Goal: Contribute content: Add original content to the website for others to see

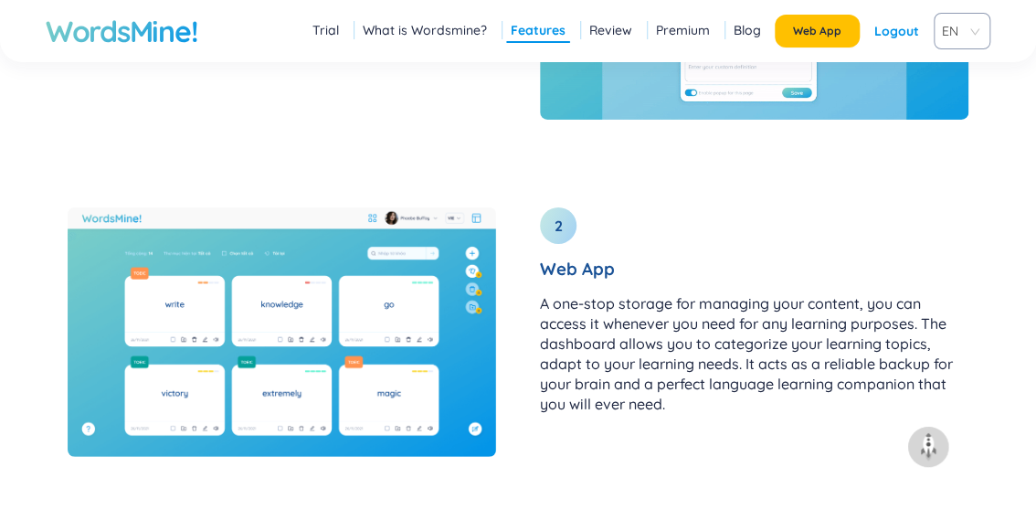
scroll to position [2360, 0]
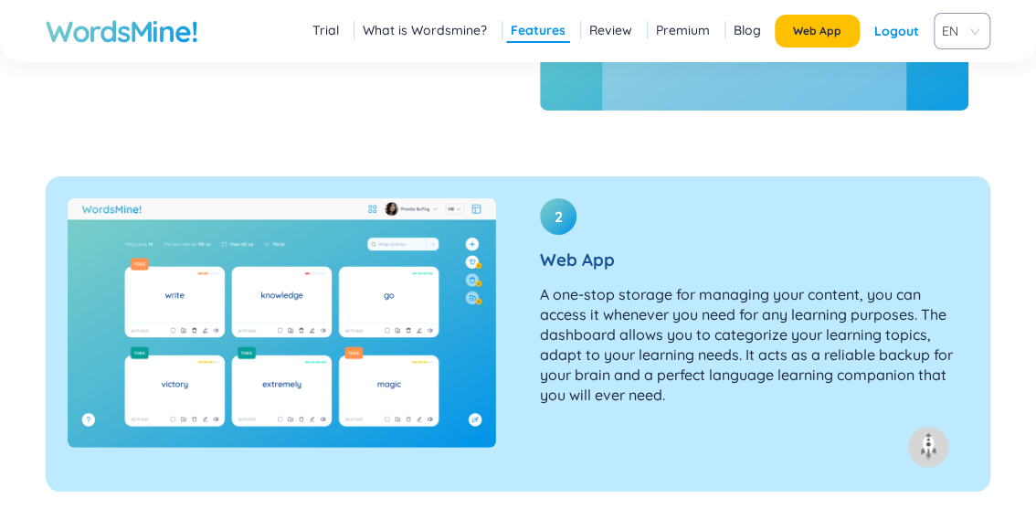
click at [560, 254] on h3 "Web App" at bounding box center [754, 259] width 429 height 20
click at [552, 218] on div "2" at bounding box center [558, 216] width 37 height 37
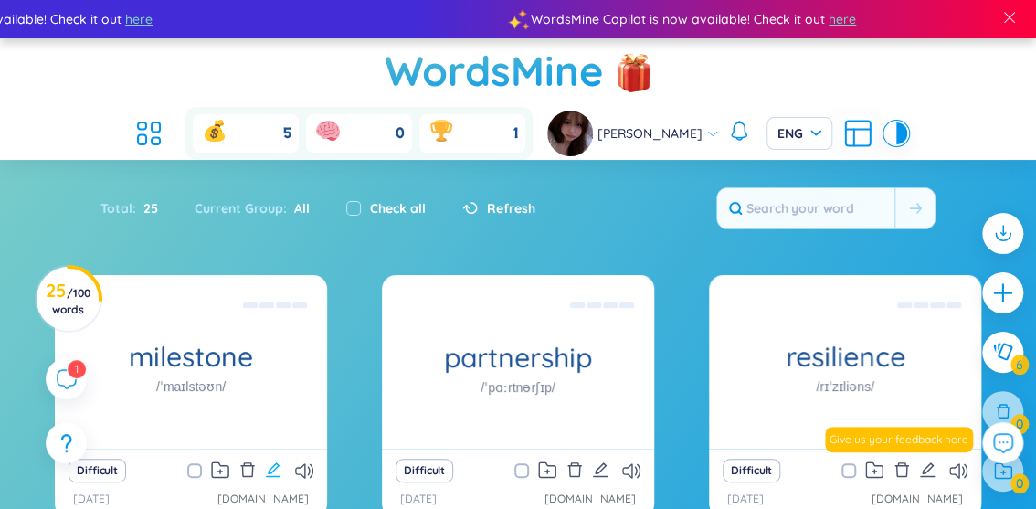
click at [276, 462] on icon "edit" at bounding box center [273, 469] width 15 height 15
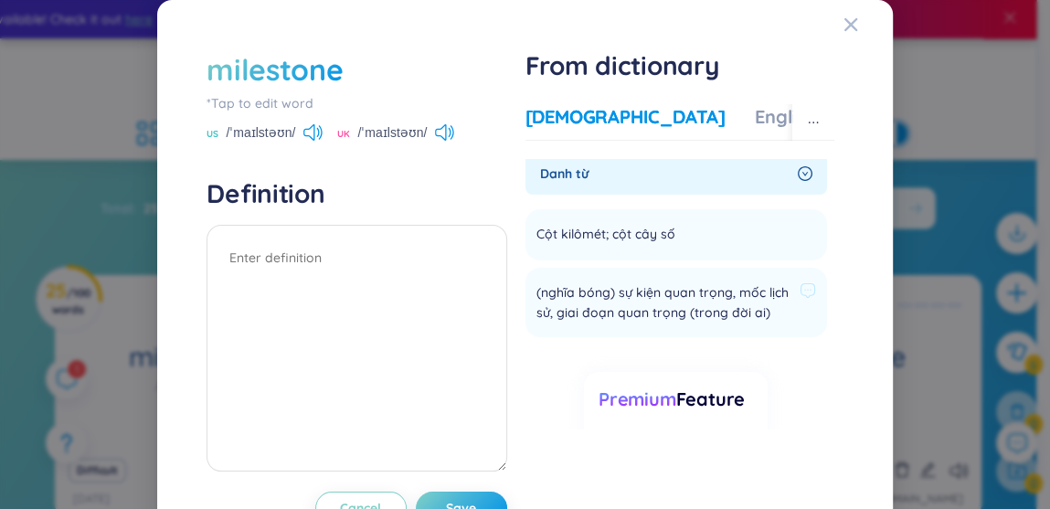
scroll to position [5, 0]
click at [799, 291] on icon at bounding box center [807, 292] width 16 height 16
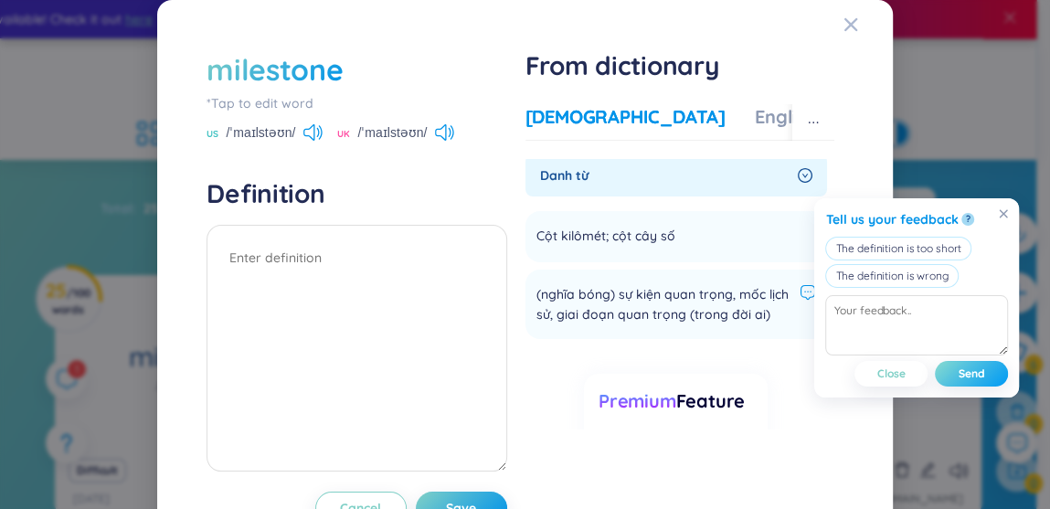
click at [964, 373] on span "Send" at bounding box center [971, 373] width 26 height 15
click at [596, 303] on span "(nghĩa bóng) sự kiện quan trọng, mốc lịch sử, giai đoạn quan trọng (trong đời a…" at bounding box center [664, 304] width 256 height 40
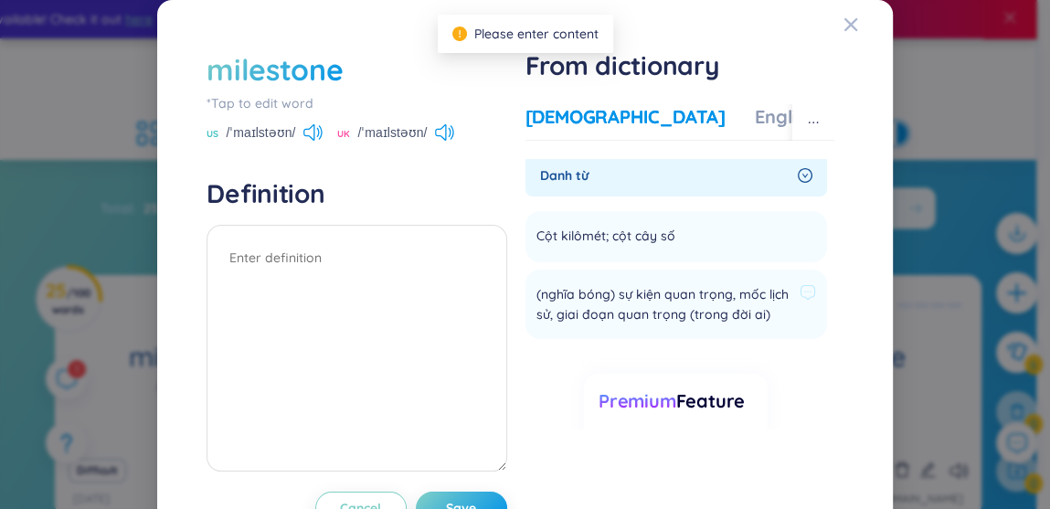
click at [596, 303] on span "(nghĩa bóng) sự kiện quan trọng, mốc lịch sử, giai đoạn quan trọng (trong đời a…" at bounding box center [664, 304] width 256 height 40
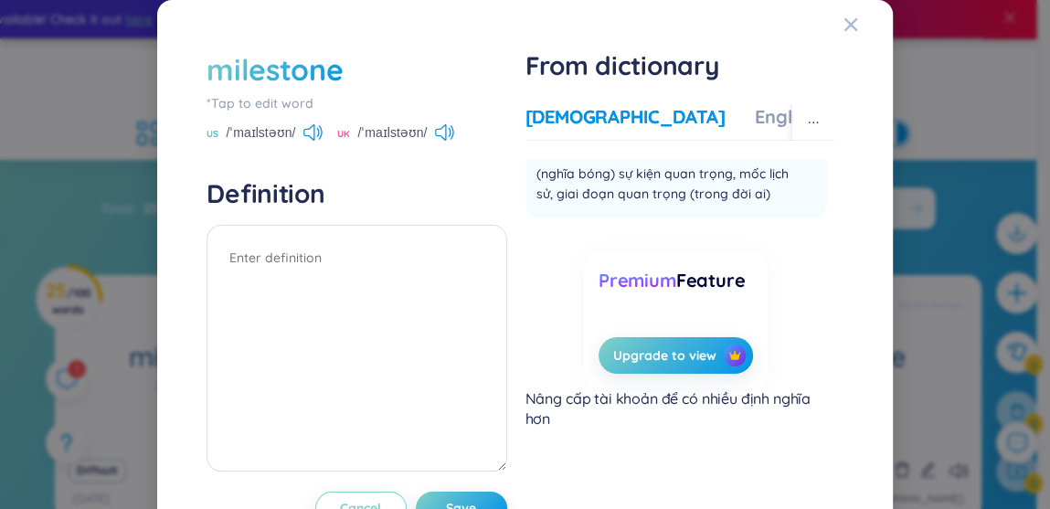
scroll to position [0, 0]
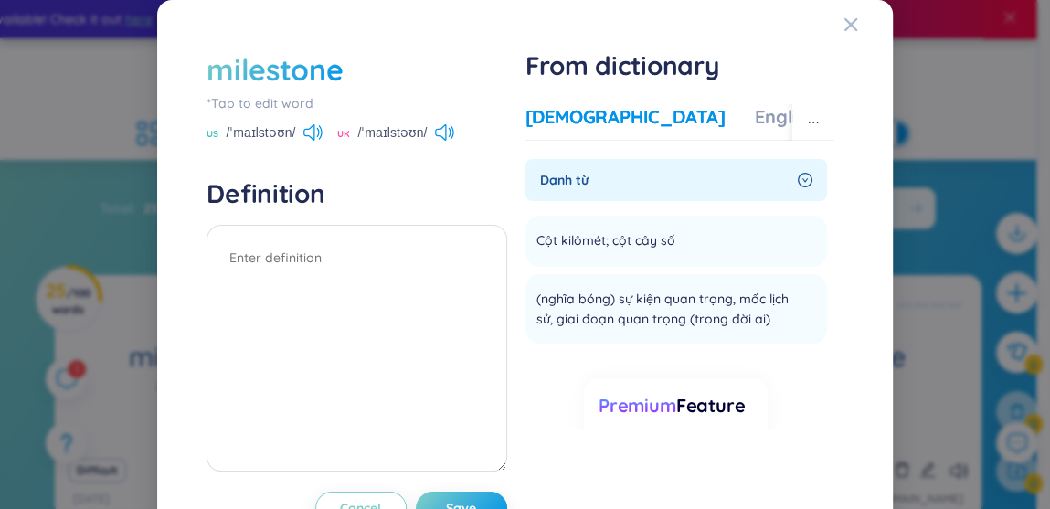
click at [716, 177] on span "Danh từ" at bounding box center [665, 180] width 250 height 20
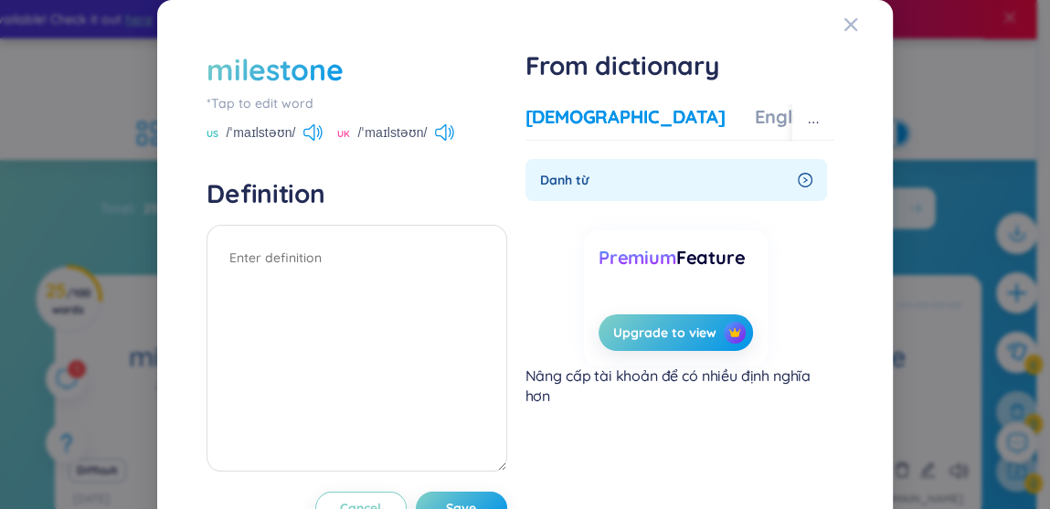
click at [716, 177] on span "Danh từ" at bounding box center [665, 180] width 250 height 20
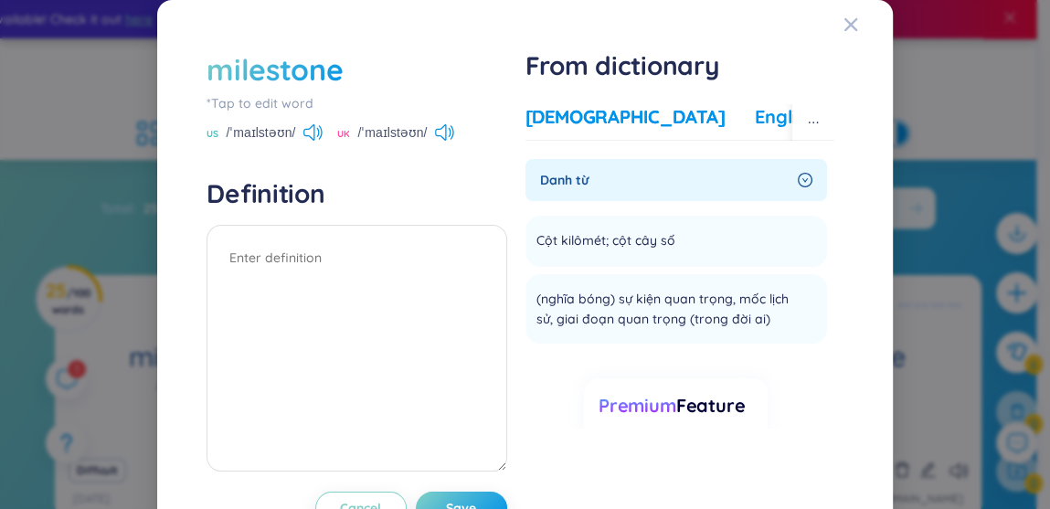
drag, startPoint x: 672, startPoint y: 102, endPoint x: 674, endPoint y: 112, distance: 10.4
click at [674, 112] on div "Vietnamese English More examples Danh từ Cột kilômét; cột cây số Add (nghĩa bón…" at bounding box center [679, 275] width 309 height 356
click at [755, 112] on div "English" at bounding box center [785, 117] width 61 height 26
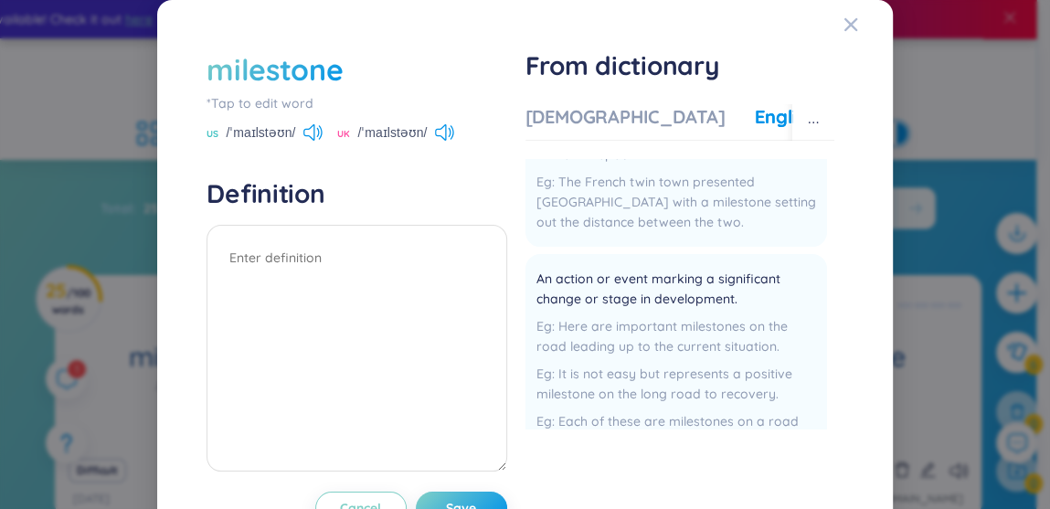
scroll to position [243, 0]
click at [579, 105] on div "Vietnamese" at bounding box center [625, 117] width 200 height 26
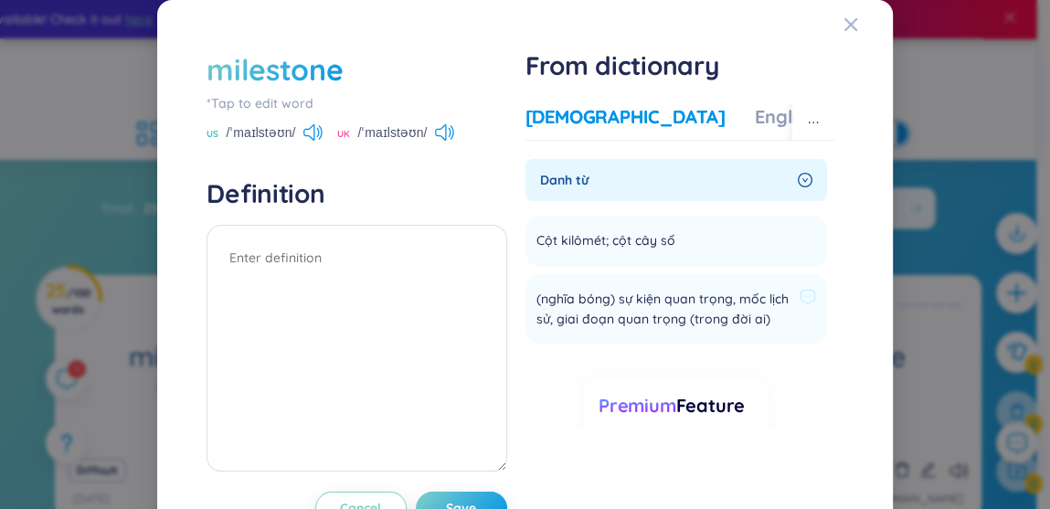
click at [672, 297] on span "(nghĩa bóng) sự kiện quan trọng, mốc lịch sử, giai đoạn quan trọng (trong đời a…" at bounding box center [664, 309] width 256 height 40
click at [570, 326] on span "(nghĩa bóng) sự kiện quan trọng, mốc lịch sử, giai đoạn quan trọng (trong đời a…" at bounding box center [664, 309] width 256 height 40
drag, startPoint x: 570, startPoint y: 326, endPoint x: 447, endPoint y: 321, distance: 123.5
click at [447, 321] on textarea at bounding box center [356, 348] width 300 height 247
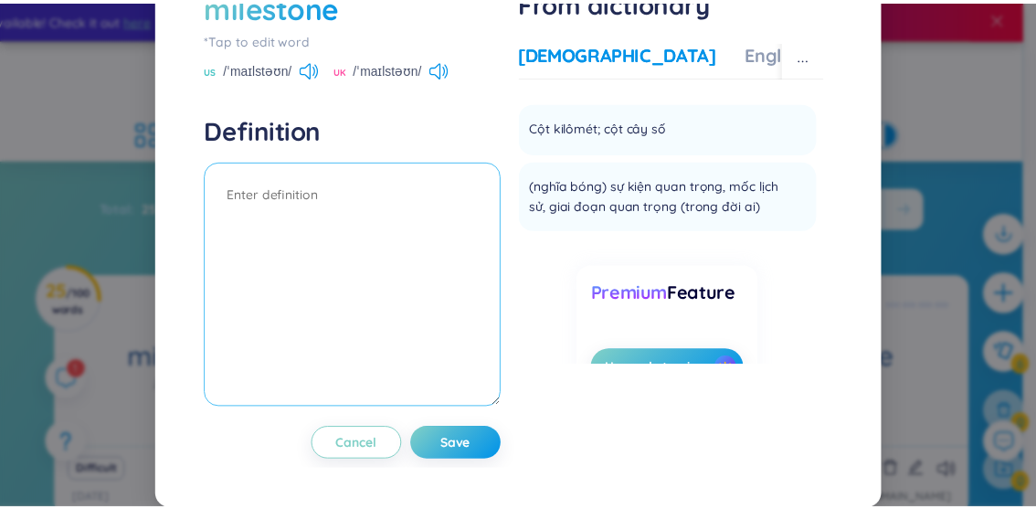
scroll to position [41, 0]
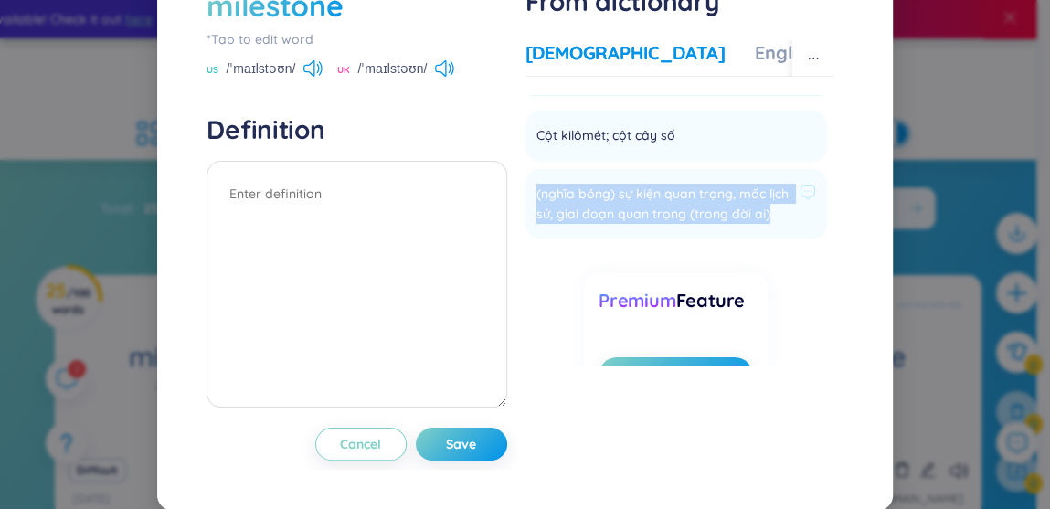
drag, startPoint x: 528, startPoint y: 199, endPoint x: 644, endPoint y: 243, distance: 124.1
click at [644, 228] on div "(nghĩa bóng) sự kiện quan trọng, mốc lịch sử, giai đoạn quan trọng (trong đời a…" at bounding box center [676, 204] width 280 height 48
copy span "(nghĩa bóng) sự kiện quan trọng, mốc lịch sử, giai đoạn quan trọng (trong đời a…"
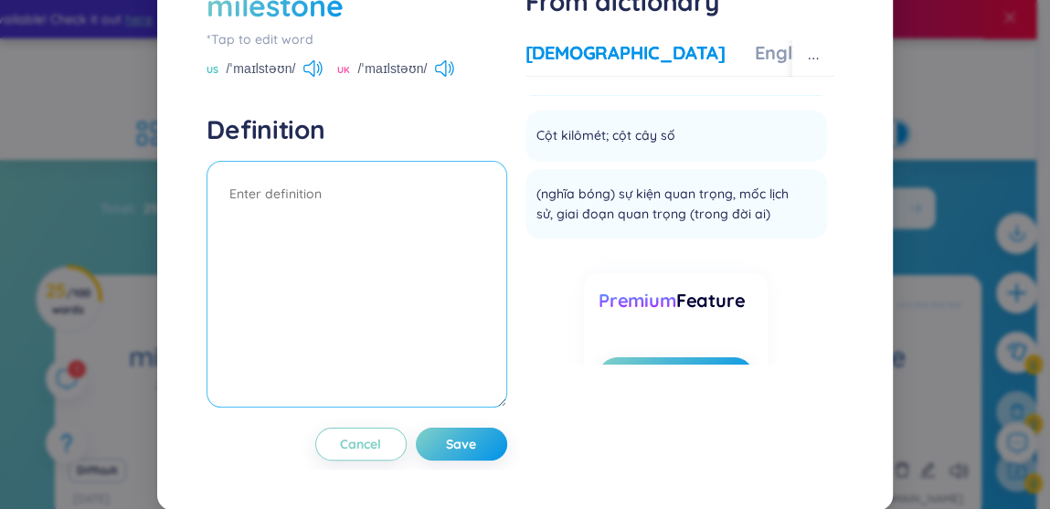
click at [378, 254] on textarea at bounding box center [356, 284] width 300 height 247
paste textarea "(nghĩa bóng) sự kiện quan trọng, mốc lịch sử, giai đoạn quan trọng (trong đời a…"
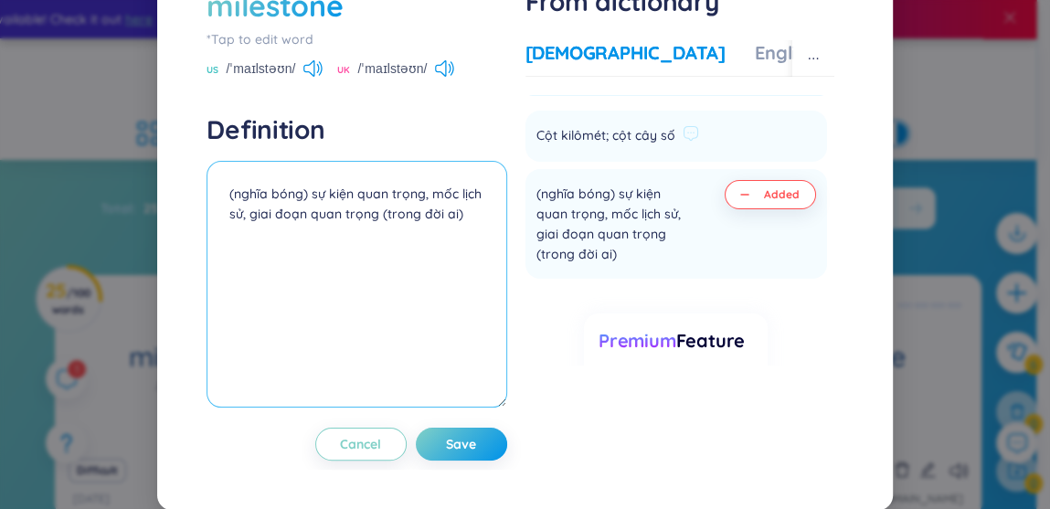
type textarea "(nghĩa bóng) sự kiện quan trọng, mốc lịch sử, giai đoạn quan trọng (trong đời a…"
click at [720, 142] on li "Cột kilômét; cột cây số Add" at bounding box center [676, 136] width 302 height 51
click at [731, 188] on button "Added" at bounding box center [770, 194] width 91 height 29
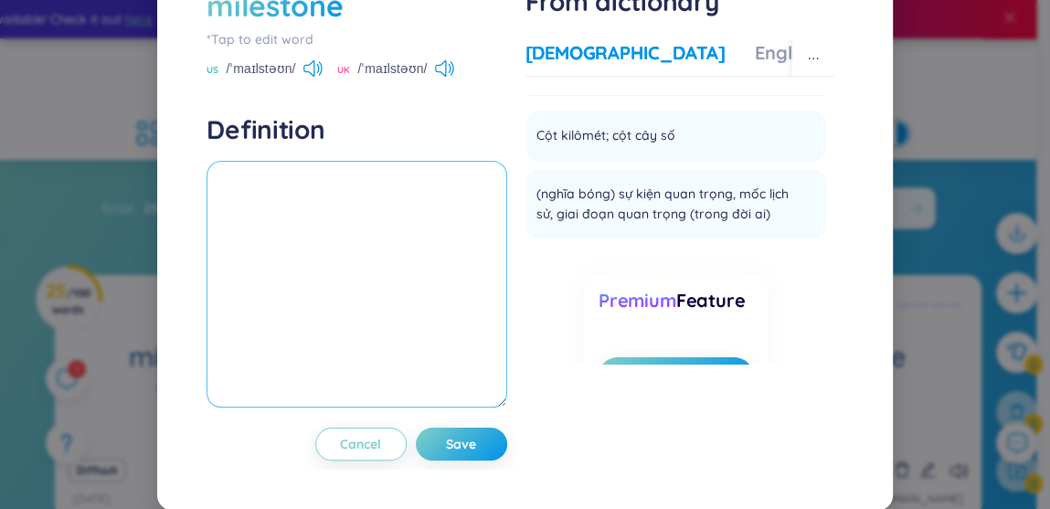
click at [463, 185] on textarea at bounding box center [356, 284] width 300 height 247
click at [536, 192] on span "(nghĩa bóng) sự kiện quan trọng, mốc lịch sử, giai đoạn quan trọng (trong đời a…" at bounding box center [664, 204] width 256 height 40
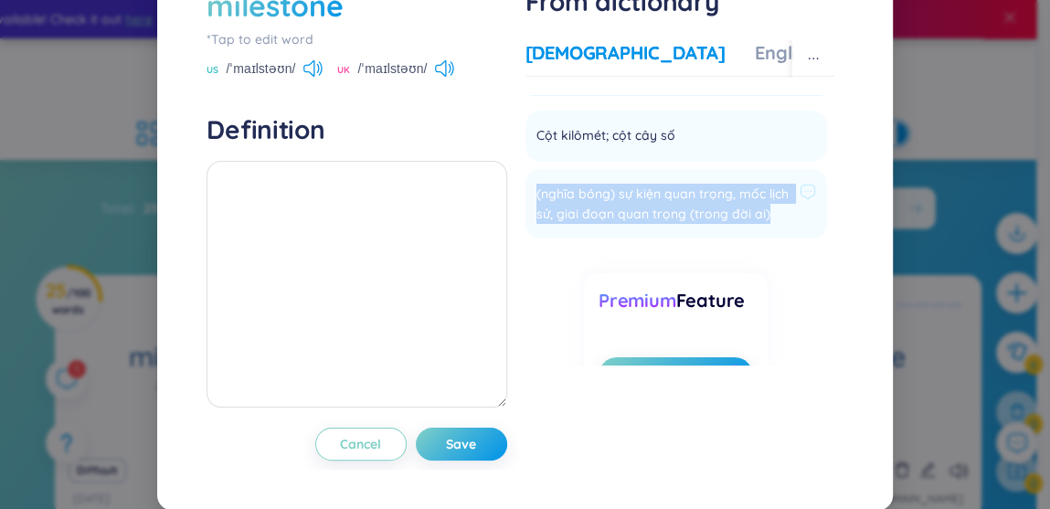
drag, startPoint x: 529, startPoint y: 190, endPoint x: 596, endPoint y: 238, distance: 82.4
click at [596, 224] on span "(nghĩa bóng) sự kiện quan trọng, mốc lịch sử, giai đoạn quan trọng (trong đời a…" at bounding box center [664, 204] width 256 height 40
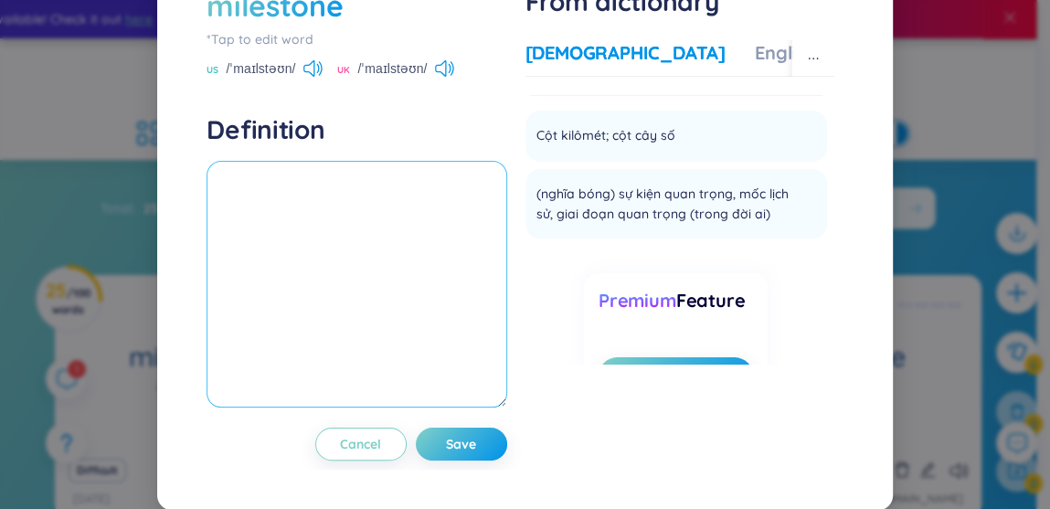
click at [293, 189] on textarea at bounding box center [356, 284] width 300 height 247
paste textarea "(nghĩa bóng) sự kiện quan trọng, mốc lịch sử, giai đoạn quan trọng (trong đời a…"
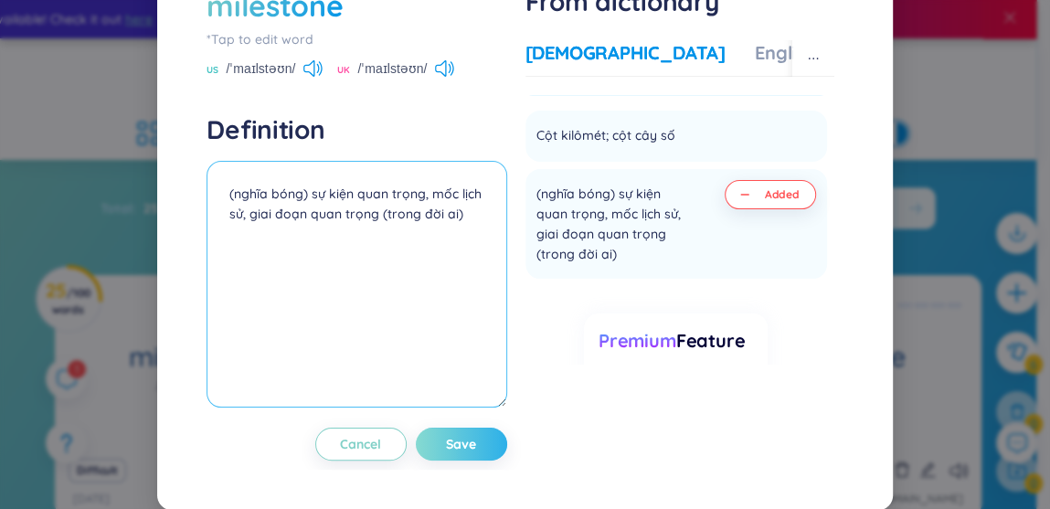
type textarea "(nghĩa bóng) sự kiện quan trọng, mốc lịch sử, giai đoạn quan trọng (trong đời a…"
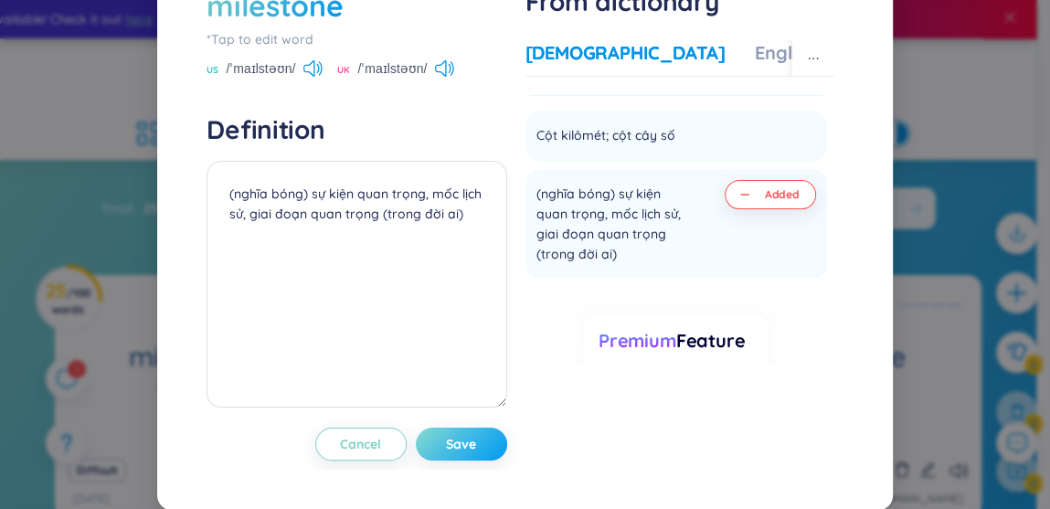
click at [478, 439] on button "Save" at bounding box center [461, 444] width 91 height 33
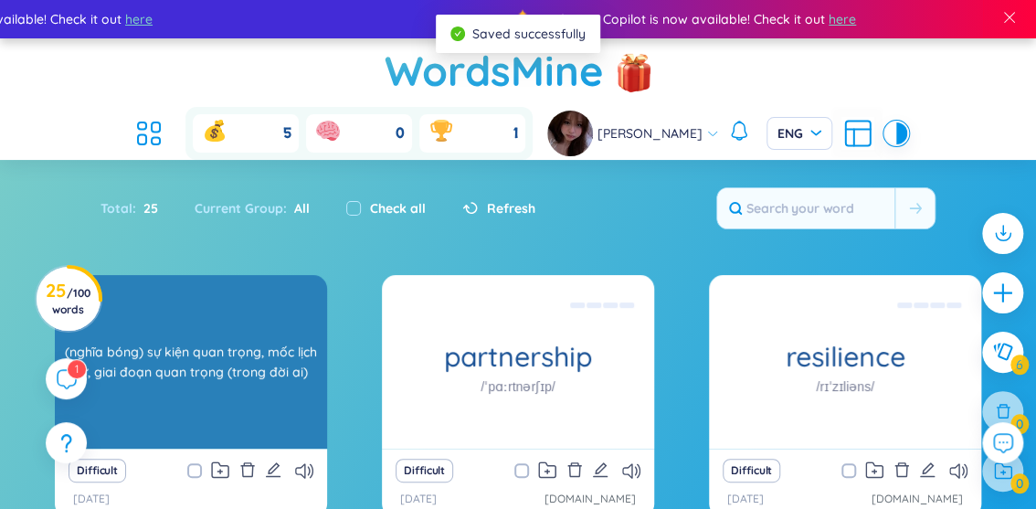
click at [231, 295] on div "(nghĩa bóng) sự kiện quan trọng, mốc lịch sử, giai đoạn quan trọng (trong đời a…" at bounding box center [191, 362] width 254 height 164
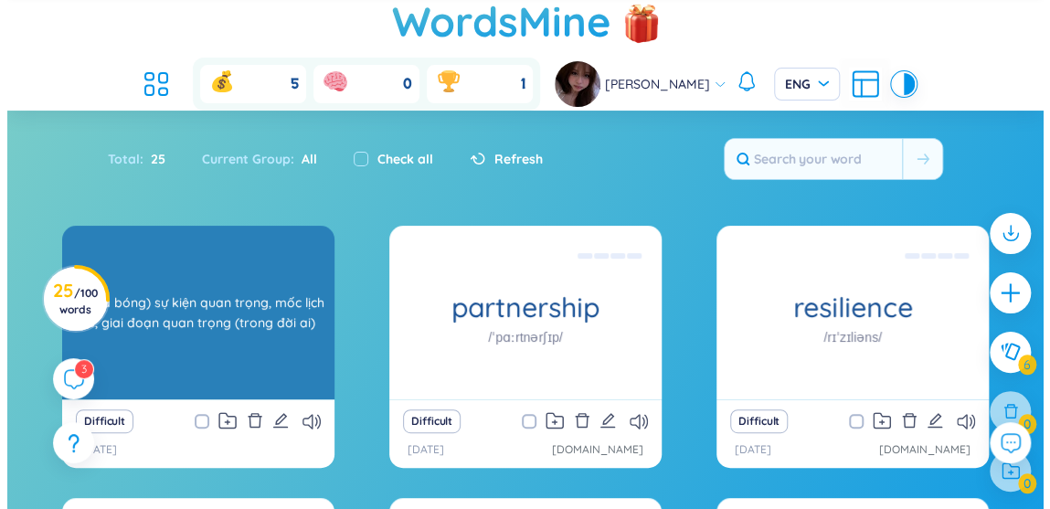
scroll to position [62, 0]
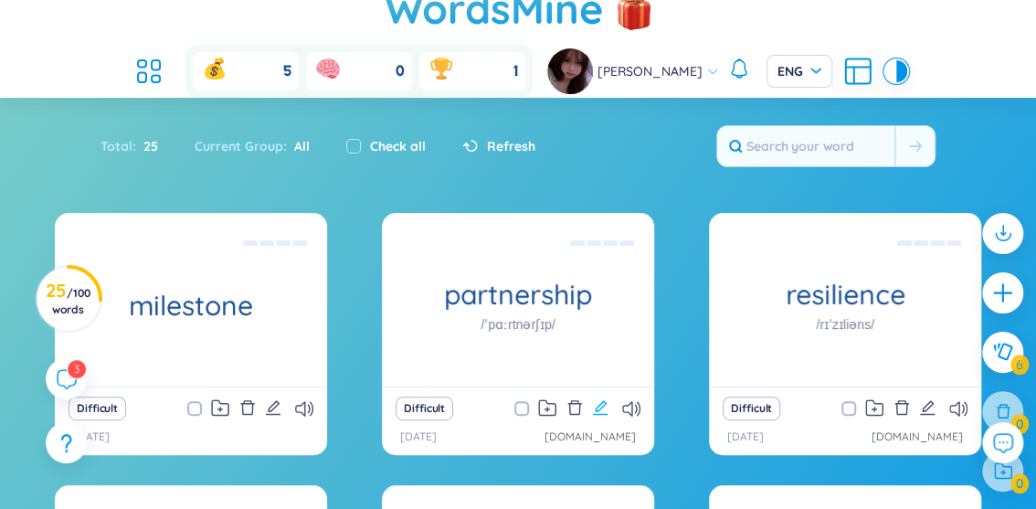
click at [596, 399] on icon "edit" at bounding box center [600, 407] width 16 height 16
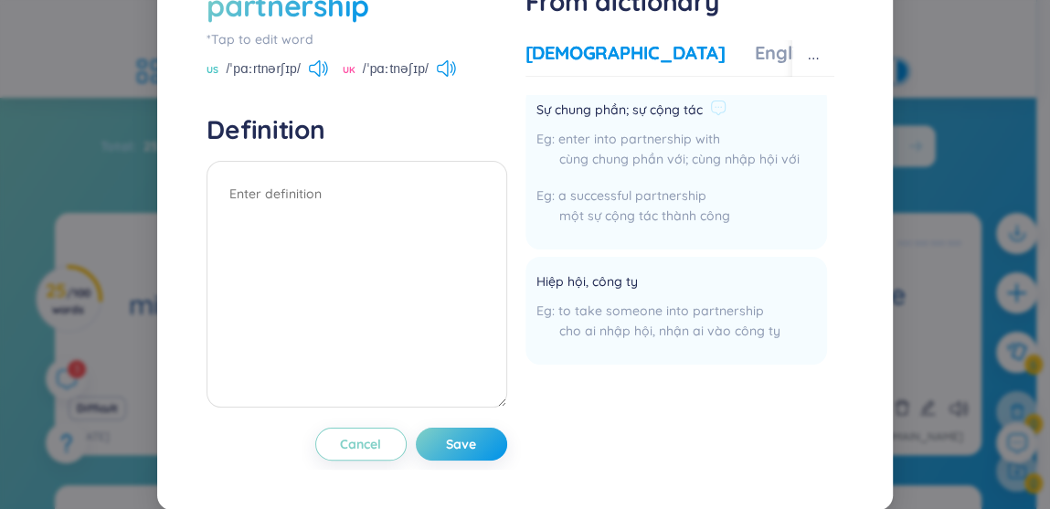
scroll to position [0, 0]
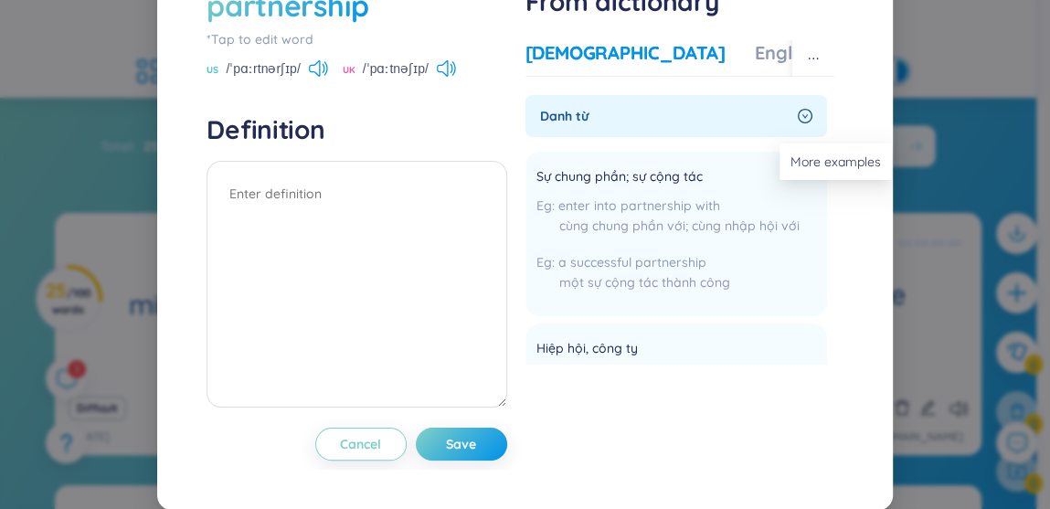
click at [808, 77] on button "button" at bounding box center [813, 58] width 42 height 37
click at [807, 65] on icon "ellipsis" at bounding box center [813, 58] width 13 height 13
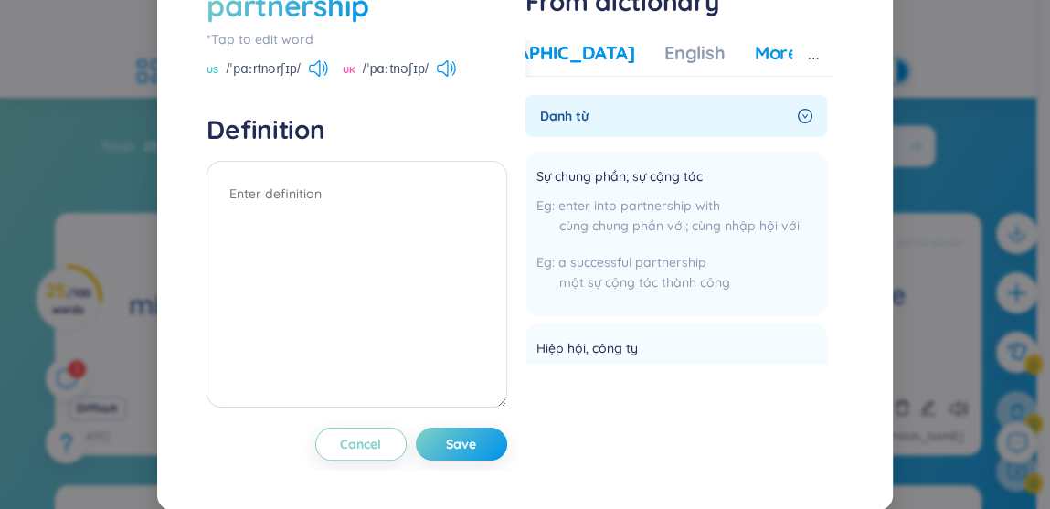
click at [759, 66] on div "More examples" at bounding box center [821, 53] width 132 height 26
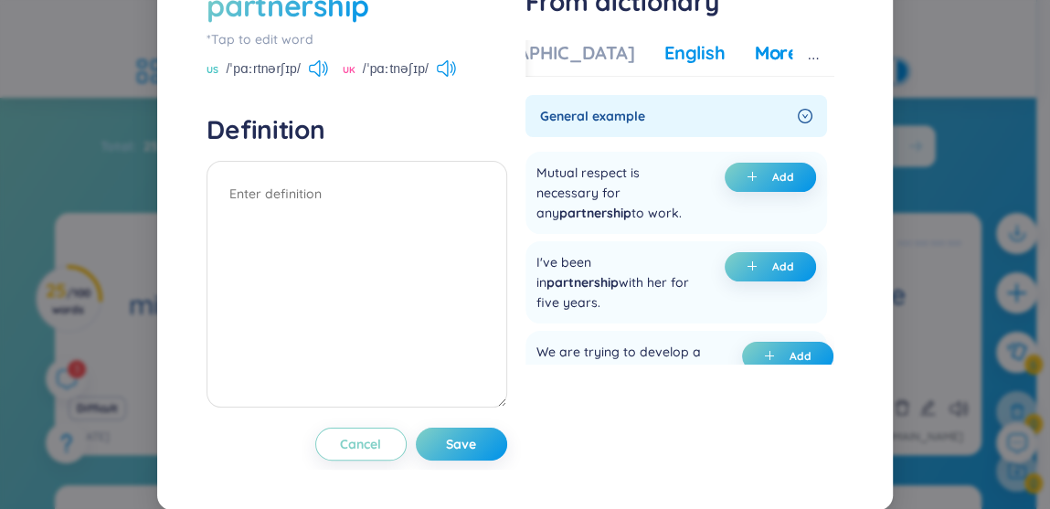
click at [664, 66] on div "English" at bounding box center [694, 53] width 61 height 26
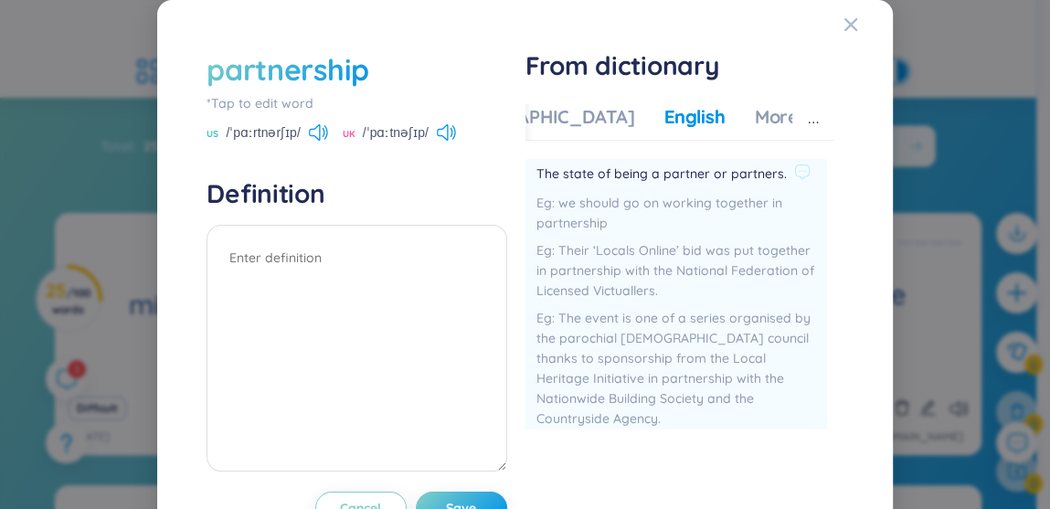
scroll to position [64, 0]
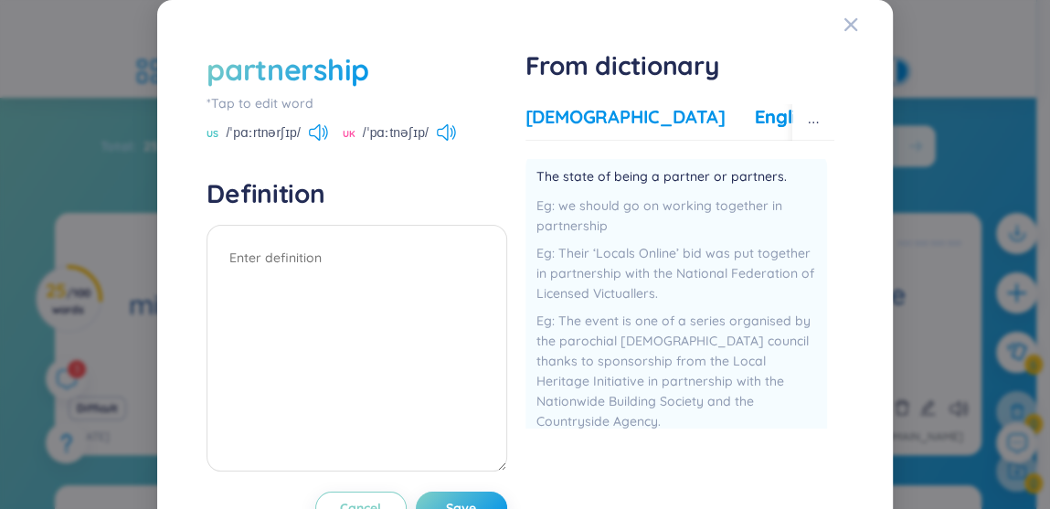
click at [528, 122] on div "Vietnamese" at bounding box center [625, 117] width 200 height 26
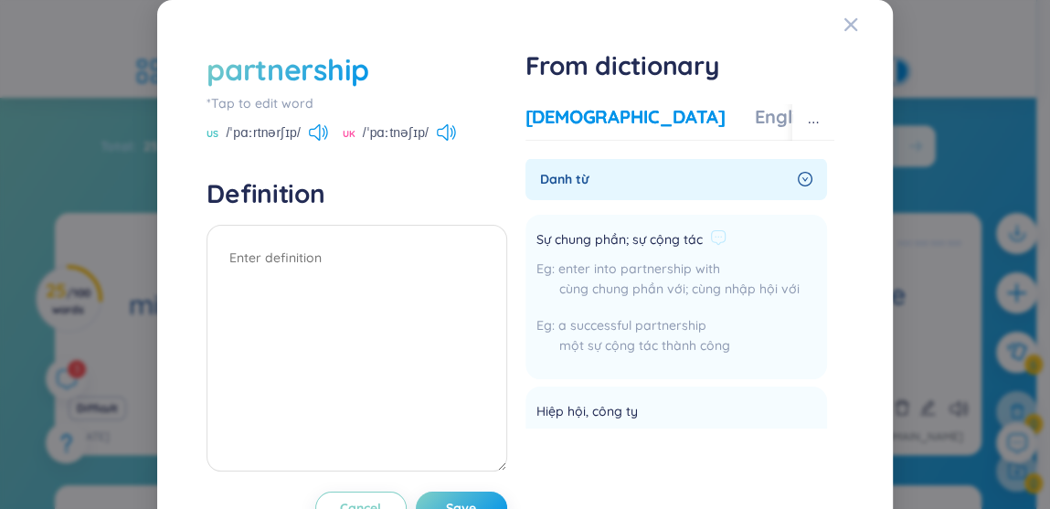
scroll to position [0, 0]
drag, startPoint x: 524, startPoint y: 242, endPoint x: 704, endPoint y: 241, distance: 179.1
click at [704, 241] on li "Sự chung phần; sự cộng tác enter into partnership with cùng chung phần với; cùn…" at bounding box center [676, 298] width 302 height 164
click at [710, 241] on icon at bounding box center [718, 238] width 16 height 16
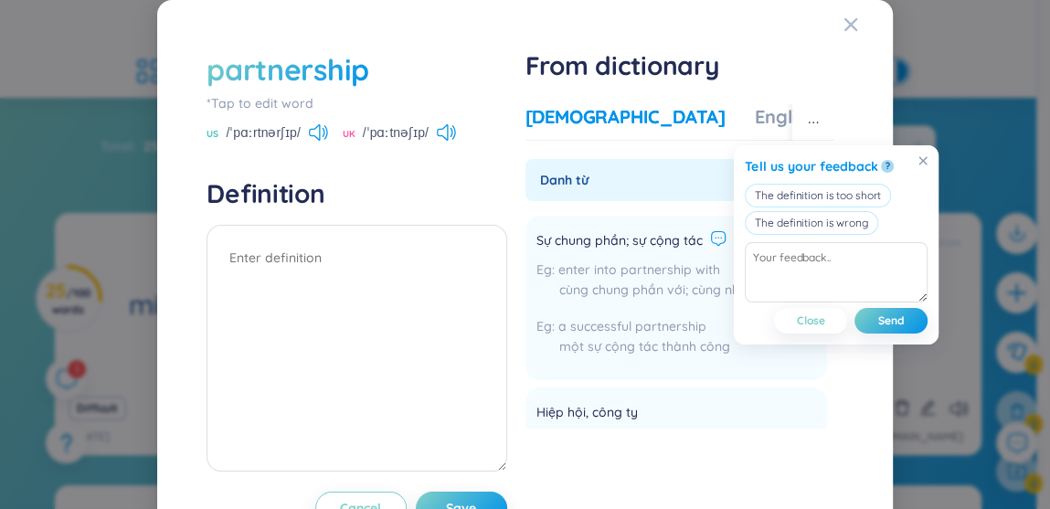
click at [596, 243] on span "Sự chung phần; sự cộng tác" at bounding box center [619, 241] width 166 height 22
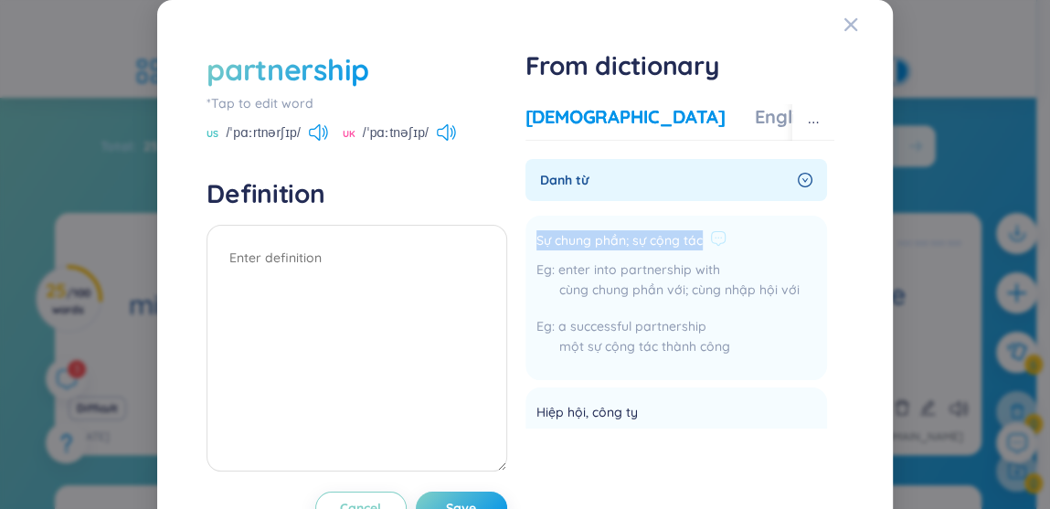
drag, startPoint x: 528, startPoint y: 240, endPoint x: 697, endPoint y: 243, distance: 169.1
click at [697, 243] on div "Sự chung phần; sự cộng tác" at bounding box center [667, 241] width 263 height 22
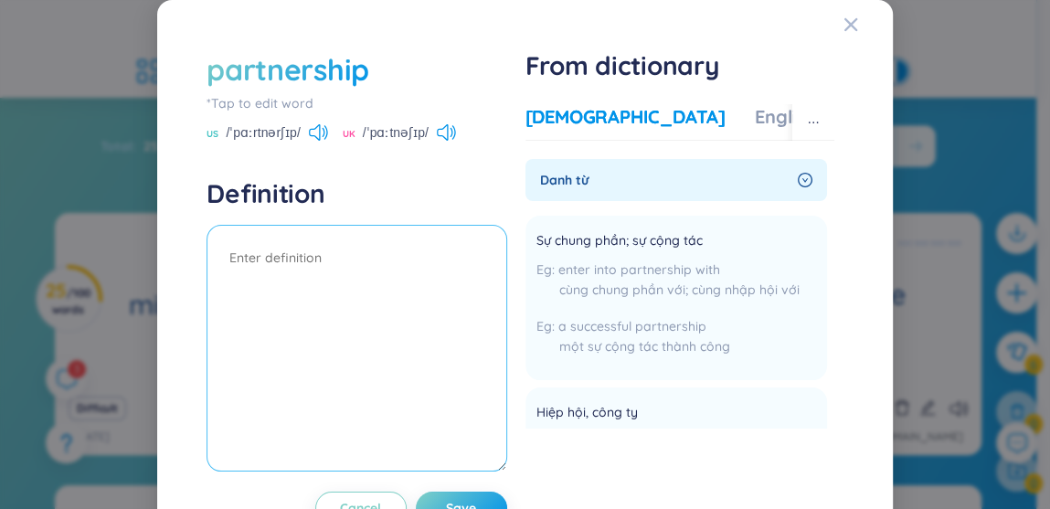
drag, startPoint x: 697, startPoint y: 243, endPoint x: 247, endPoint y: 287, distance: 452.6
click at [247, 287] on textarea at bounding box center [356, 348] width 300 height 247
paste textarea "(nghĩa bóng) sự kiện quan trọng, mốc lịch sử, giai đoạn quan trọng (trong đời a…"
type textarea "("
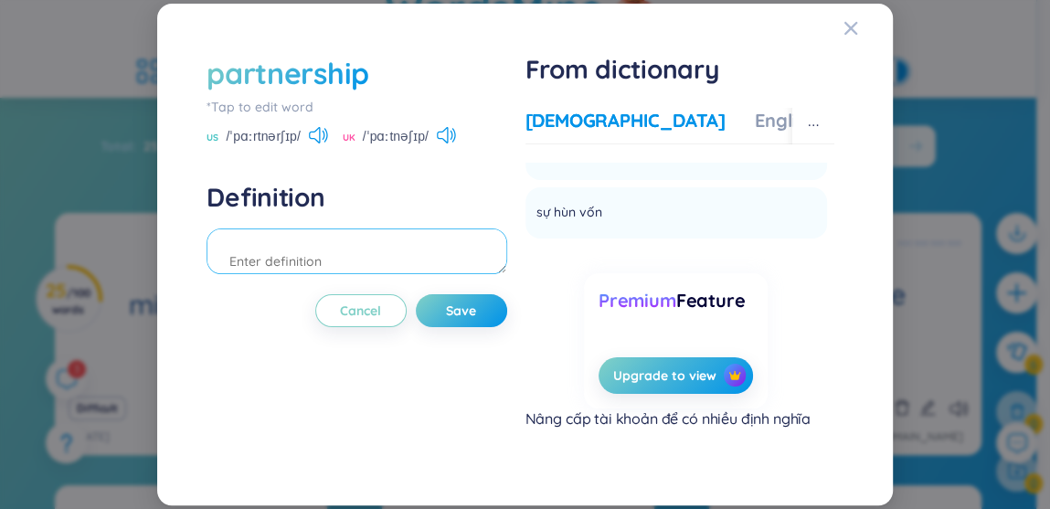
scroll to position [1378, 0]
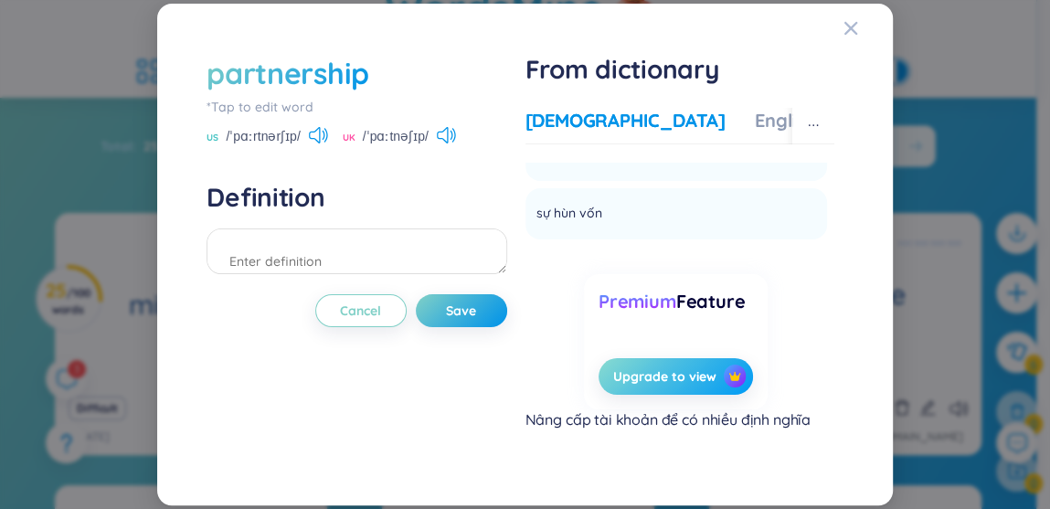
click at [659, 363] on button "Upgrade to view" at bounding box center [675, 376] width 154 height 37
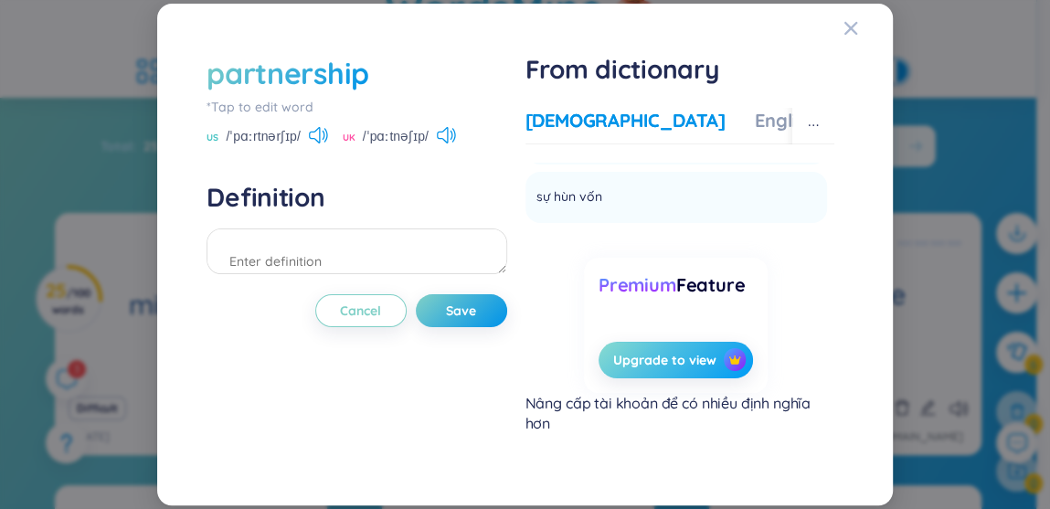
scroll to position [1265, 0]
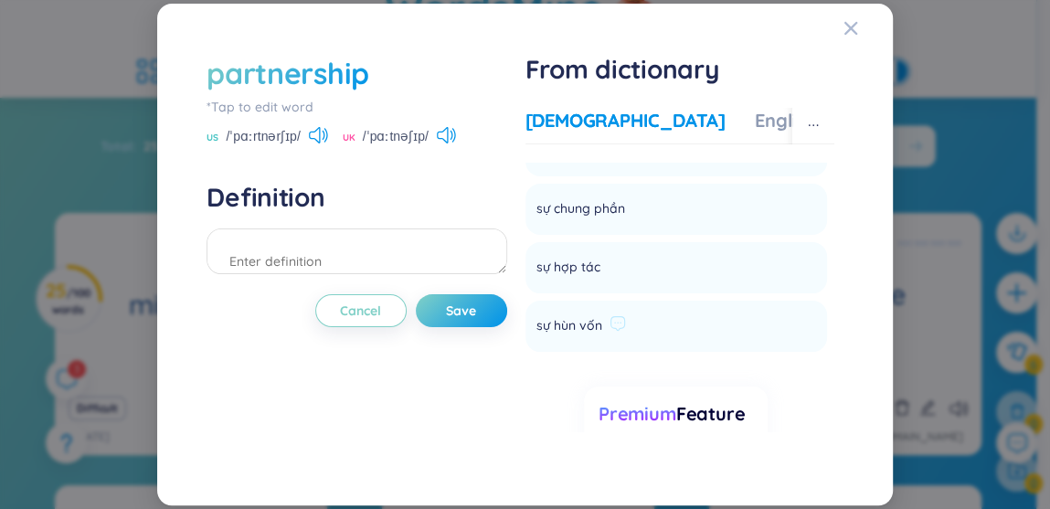
click at [636, 319] on li "sự hùn vốn Add" at bounding box center [676, 326] width 302 height 51
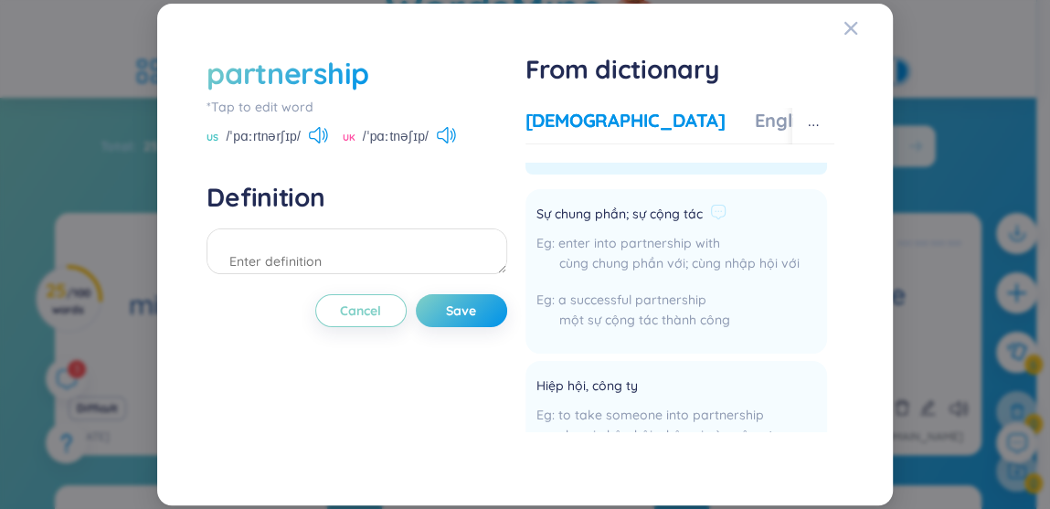
scroll to position [0, 0]
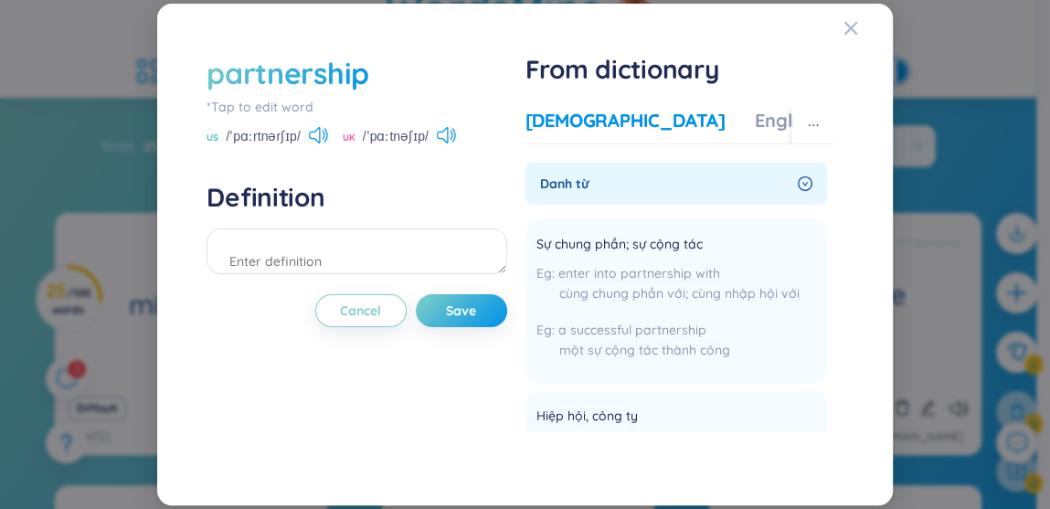
click at [845, 122] on div "More examples" at bounding box center [911, 121] width 132 height 26
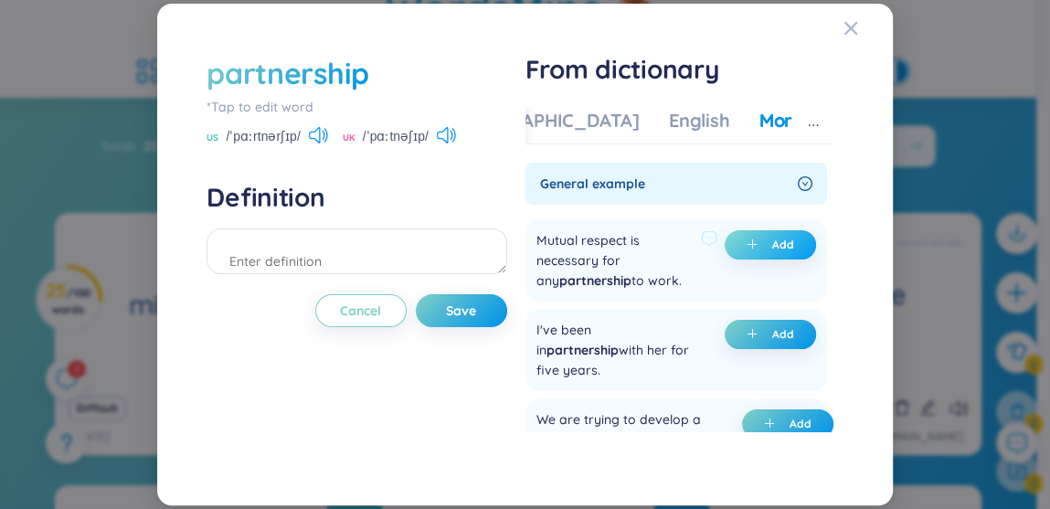
click at [752, 237] on button "Add" at bounding box center [770, 244] width 91 height 29
type textarea "(undefined) Eg: Mutual respect is necessary for any partnership to work."
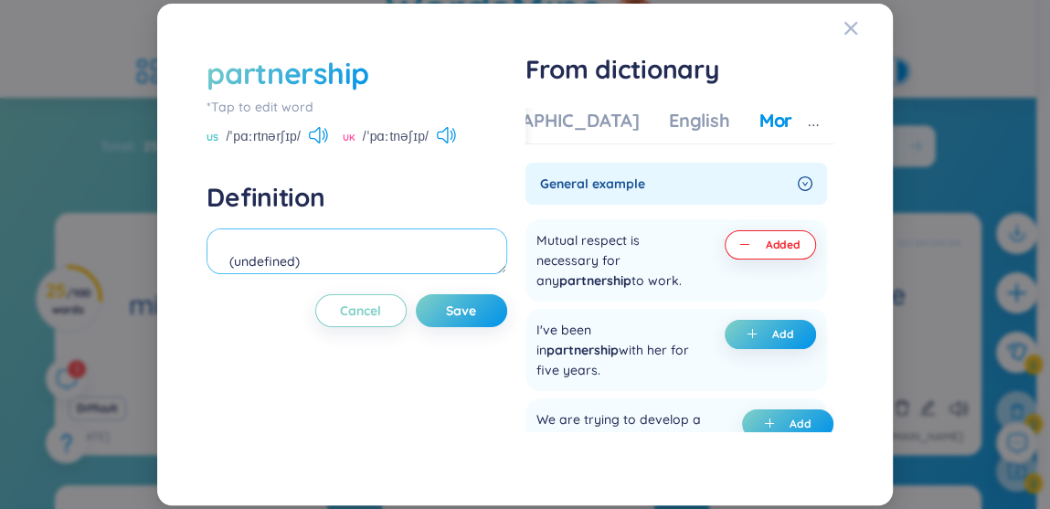
click at [417, 249] on textarea "(undefined) Eg: Mutual respect is necessary for any partnership to work." at bounding box center [356, 251] width 300 height 46
click at [359, 307] on span "Cancel" at bounding box center [360, 311] width 41 height 18
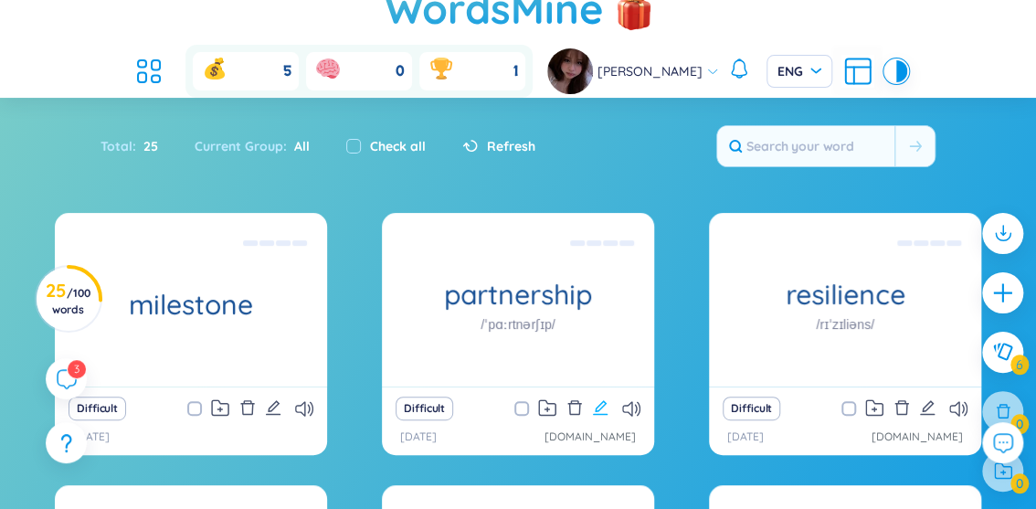
click at [598, 399] on icon "edit" at bounding box center [600, 407] width 16 height 16
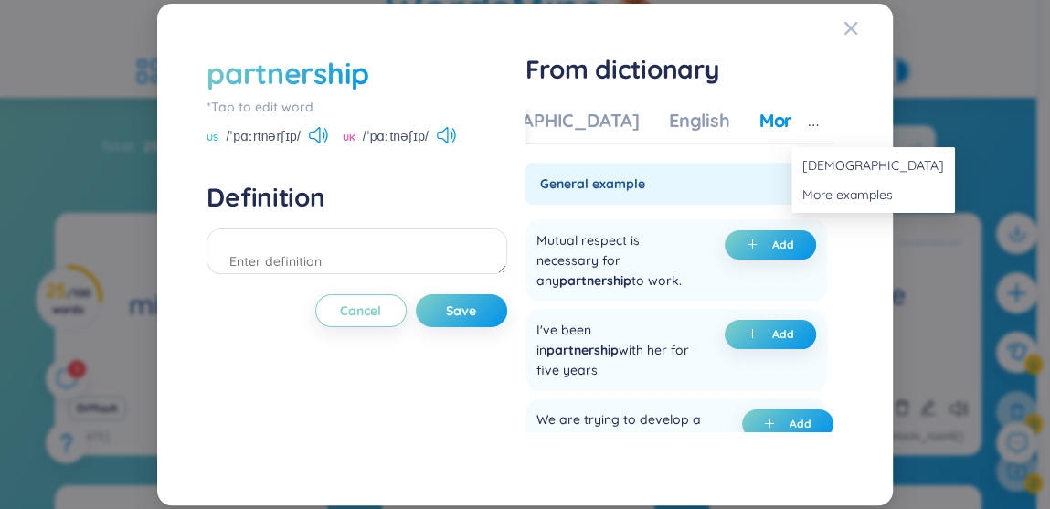
click at [799, 132] on button "button" at bounding box center [813, 126] width 42 height 37
click at [802, 155] on span "Vietnamese" at bounding box center [873, 165] width 142 height 20
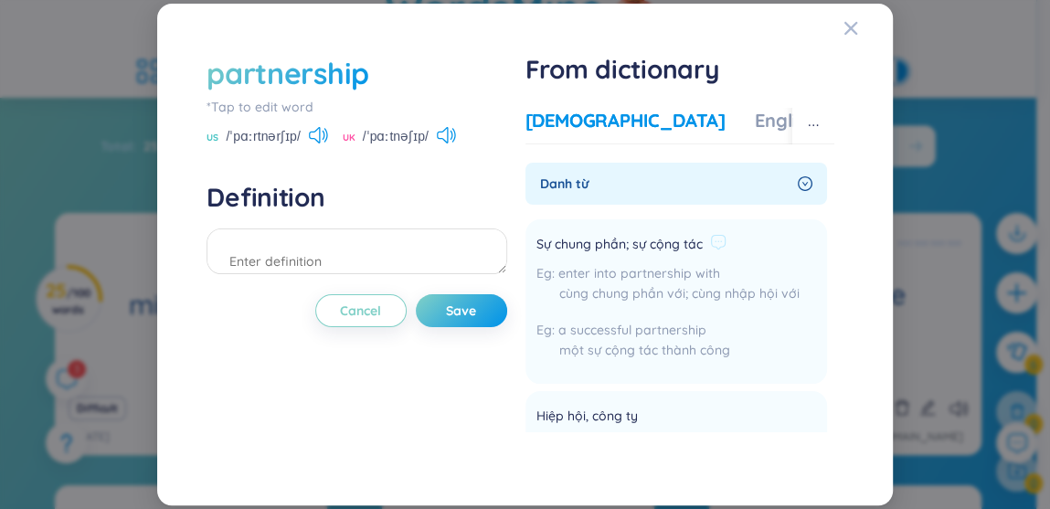
click at [537, 242] on span "Sự chung phần; sự cộng tác" at bounding box center [619, 245] width 166 height 22
drag, startPoint x: 538, startPoint y: 250, endPoint x: 706, endPoint y: 247, distance: 168.2
click at [706, 247] on div "Sự chung phần; sự cộng tác" at bounding box center [667, 245] width 263 height 22
copy div "Sự chung phần; sự cộng tác"
click at [368, 253] on textarea at bounding box center [356, 251] width 300 height 46
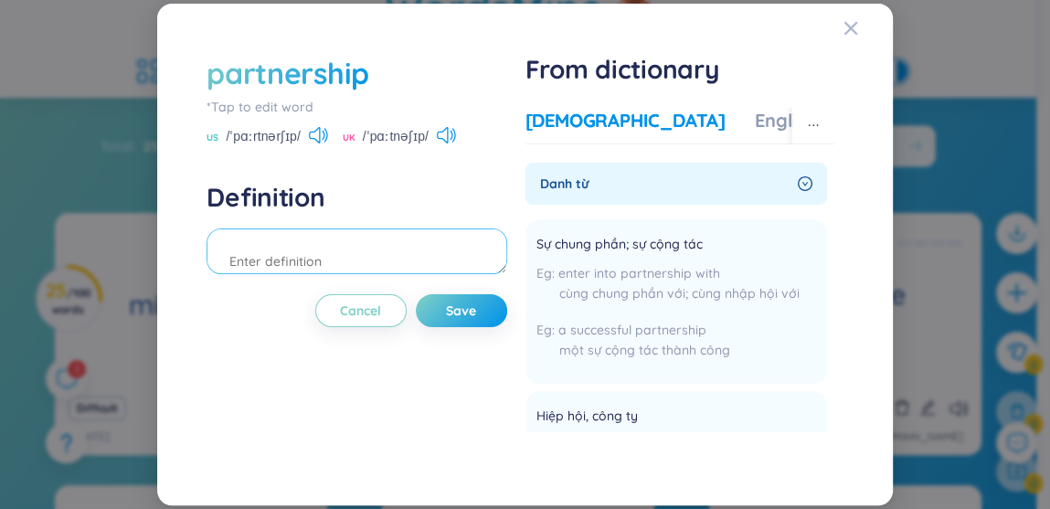
paste textarea "Sự chung phần; sự cộng tác"
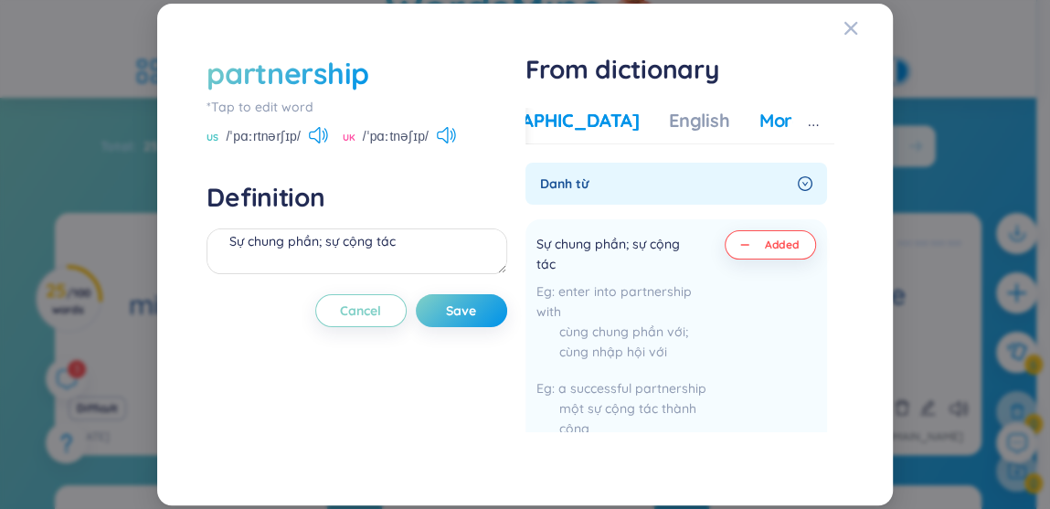
click at [775, 120] on div "More examples" at bounding box center [825, 121] width 132 height 26
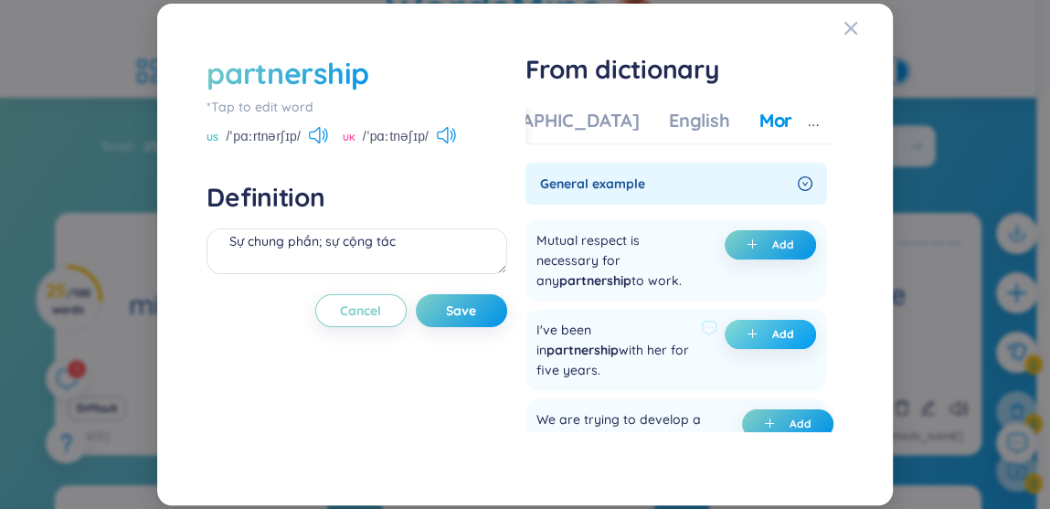
click at [731, 334] on button "Add" at bounding box center [770, 334] width 91 height 29
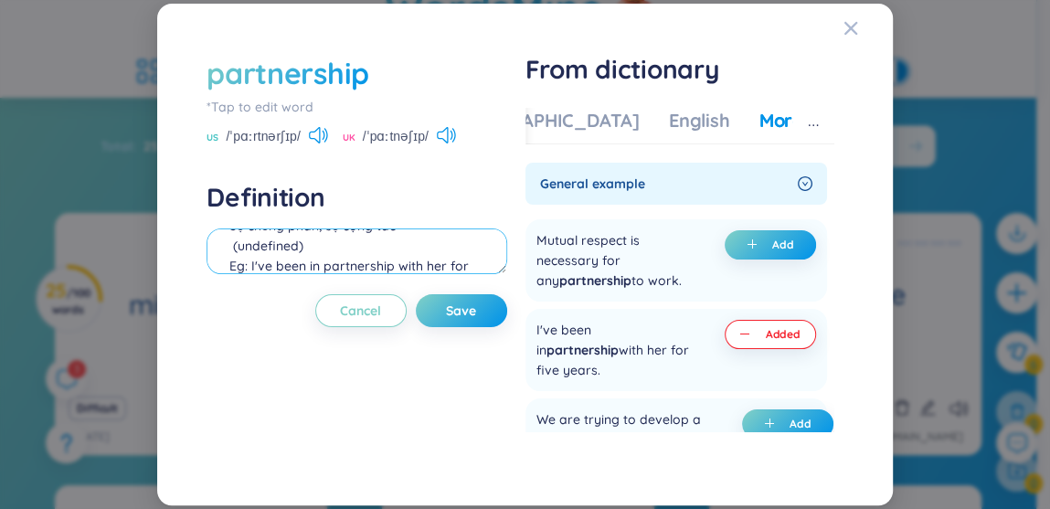
click at [312, 250] on textarea "Sự chung phần; sự cộng tác (undefined) Eg: I've been in partnership with her fo…" at bounding box center [356, 251] width 300 height 46
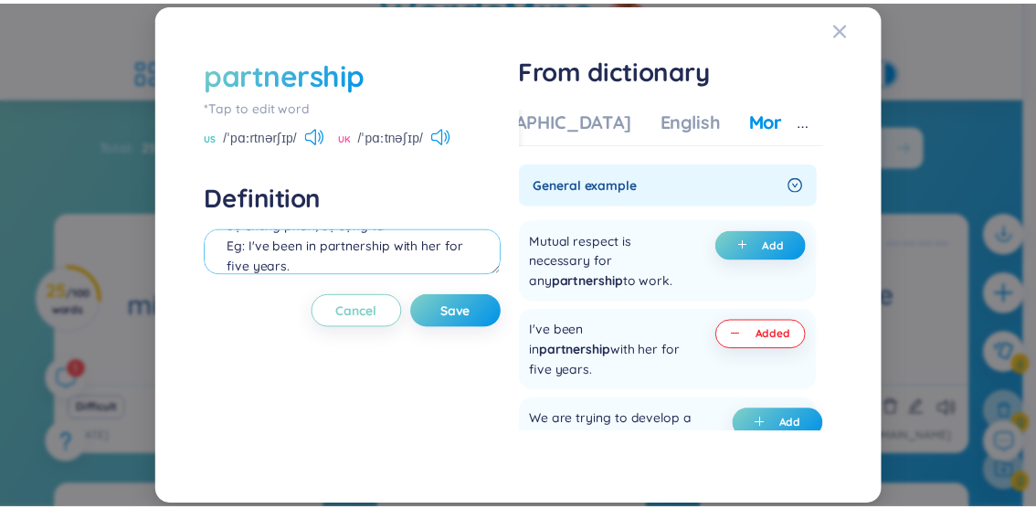
scroll to position [23, 0]
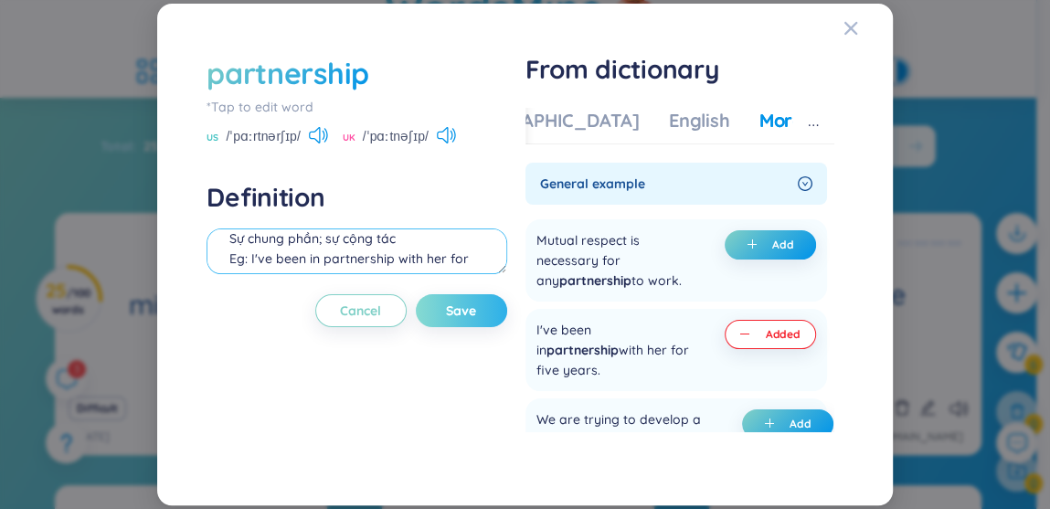
type textarea "Sự chung phần; sự cộng tác Eg: I've been in partnership with her for five years."
click at [464, 319] on span "Save" at bounding box center [461, 311] width 30 height 18
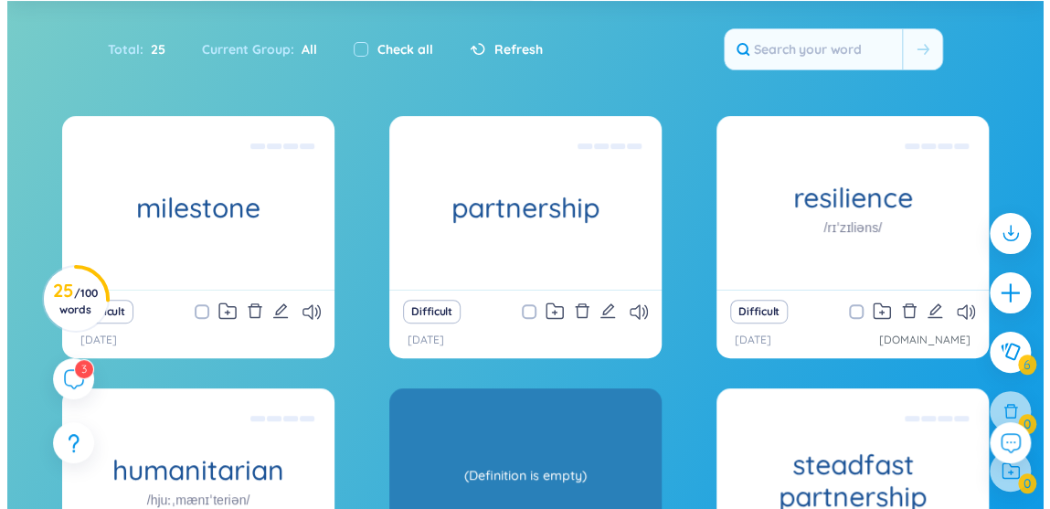
scroll to position [119, 0]
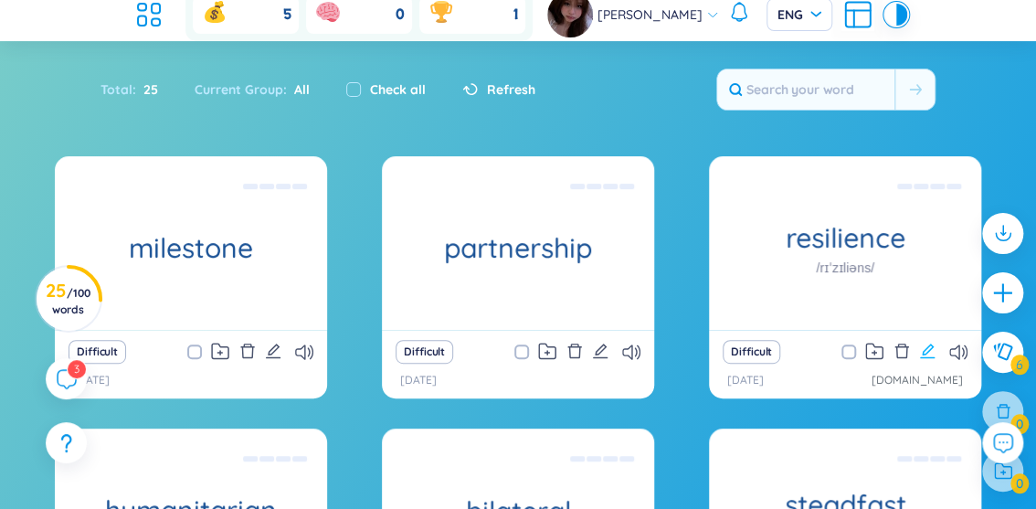
click at [923, 343] on icon "edit" at bounding box center [927, 351] width 16 height 16
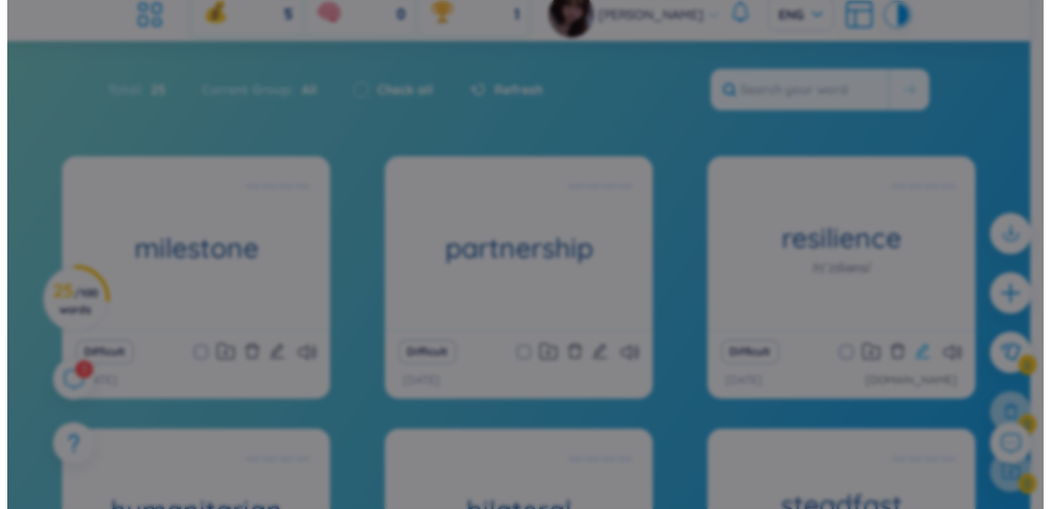
scroll to position [19, 0]
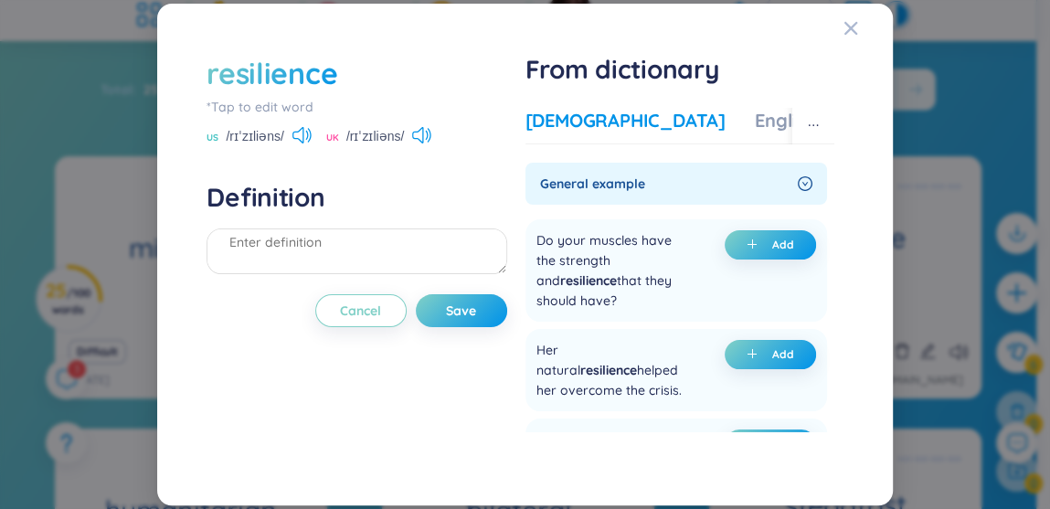
click at [580, 122] on div "Vietnamese" at bounding box center [625, 121] width 200 height 26
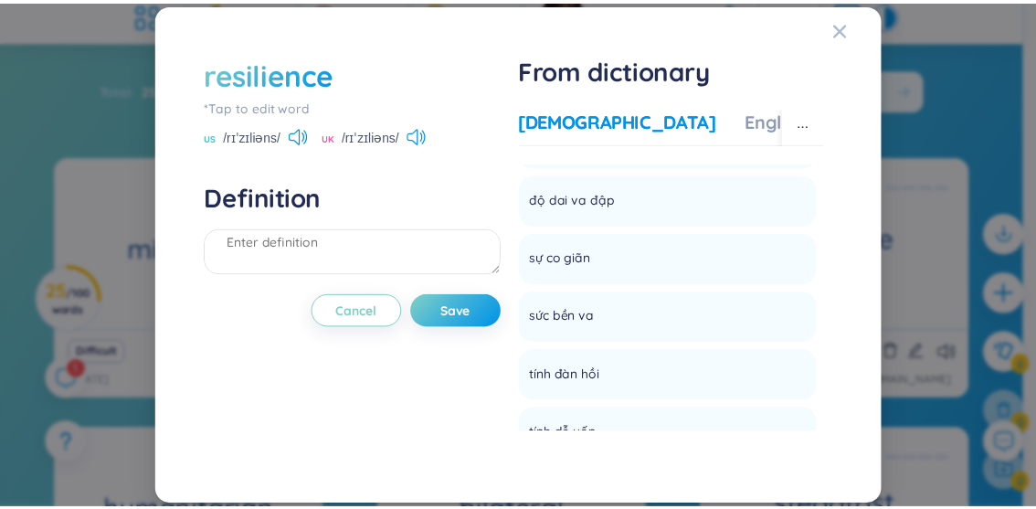
scroll to position [895, 0]
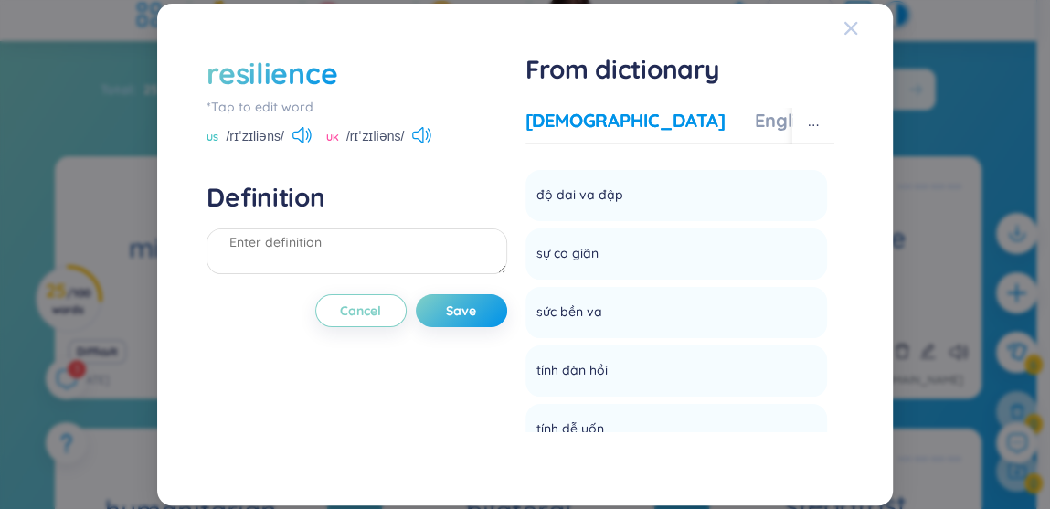
click at [852, 36] on div "Close" at bounding box center [850, 28] width 15 height 49
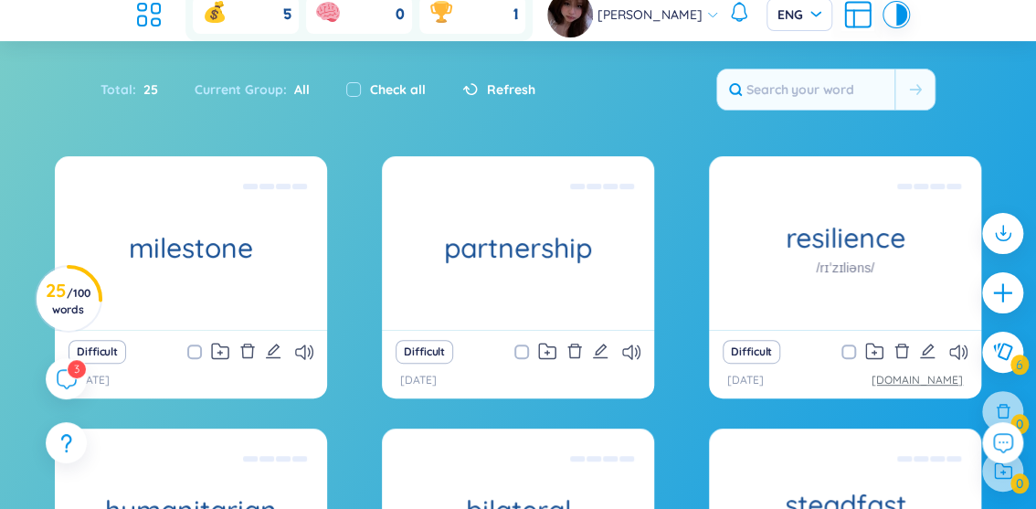
click at [942, 372] on link "[DOMAIN_NAME]" at bounding box center [917, 380] width 91 height 17
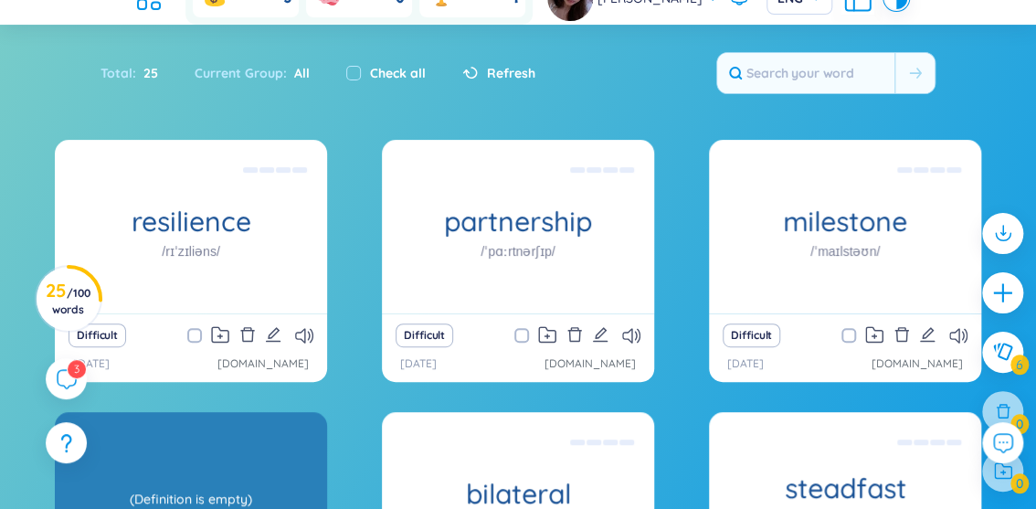
scroll to position [137, 0]
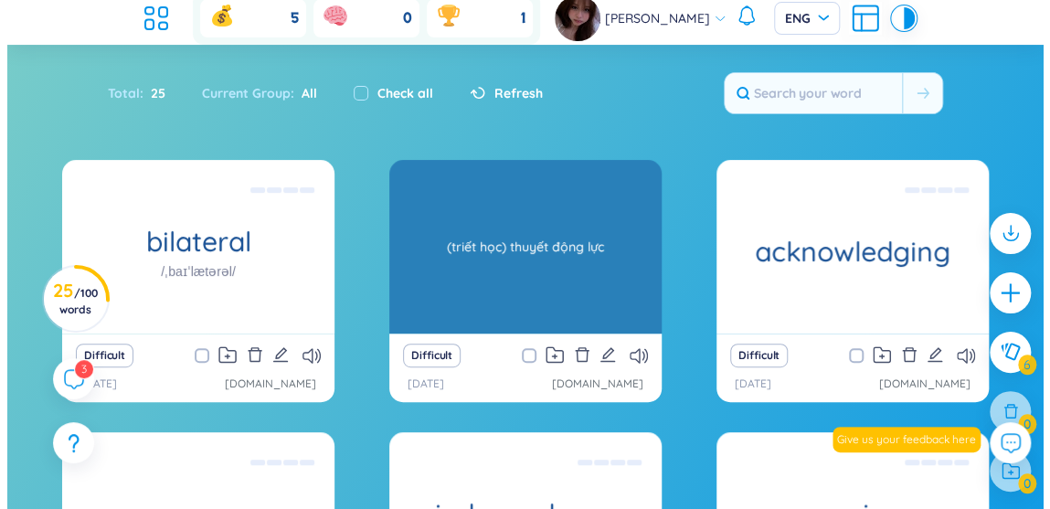
scroll to position [115, 0]
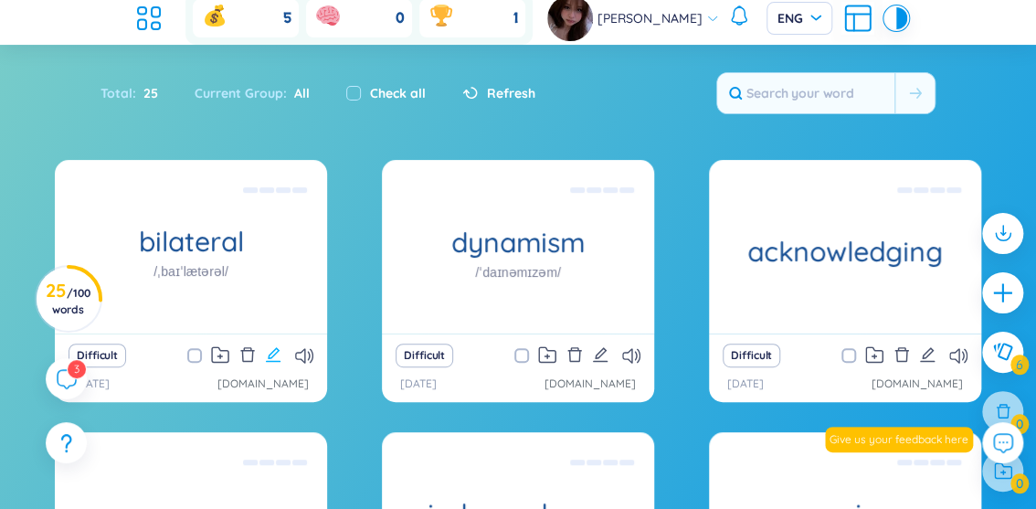
click at [277, 347] on icon "edit" at bounding box center [273, 354] width 15 height 15
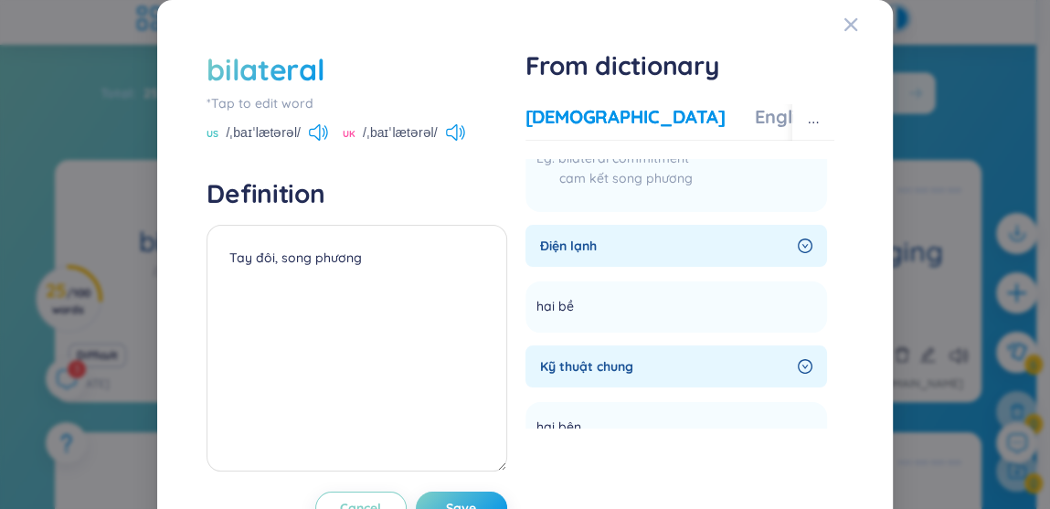
scroll to position [216, 0]
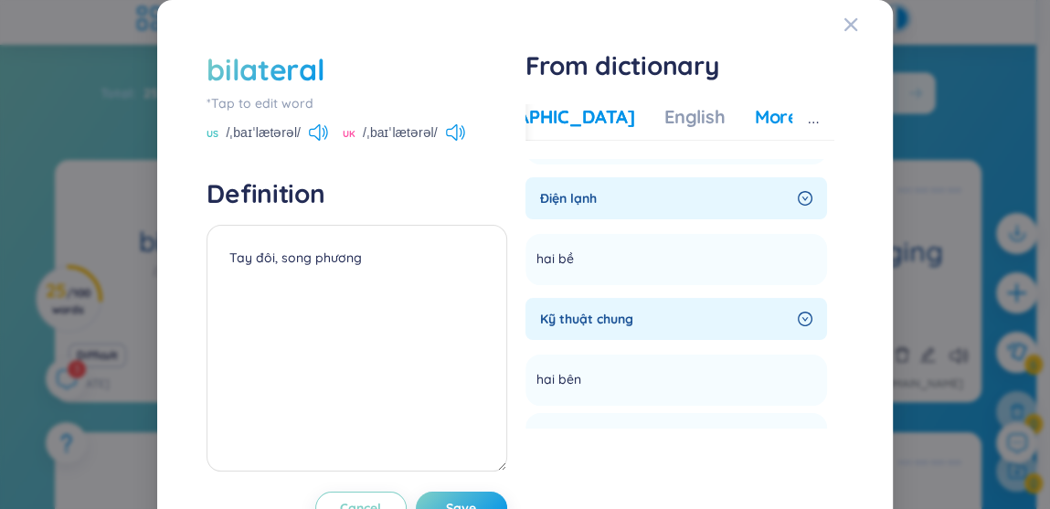
click at [759, 121] on div "More examples" at bounding box center [821, 117] width 132 height 26
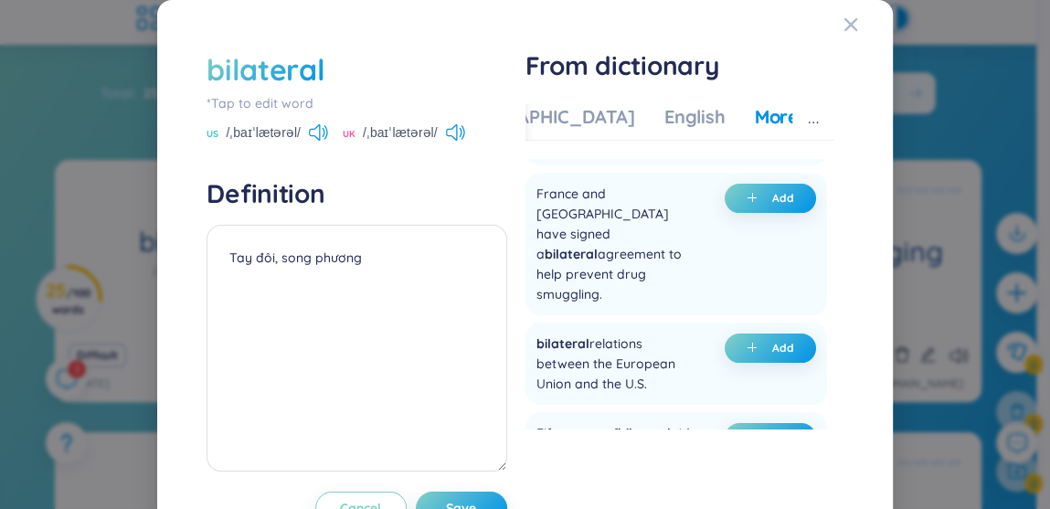
scroll to position [205, 0]
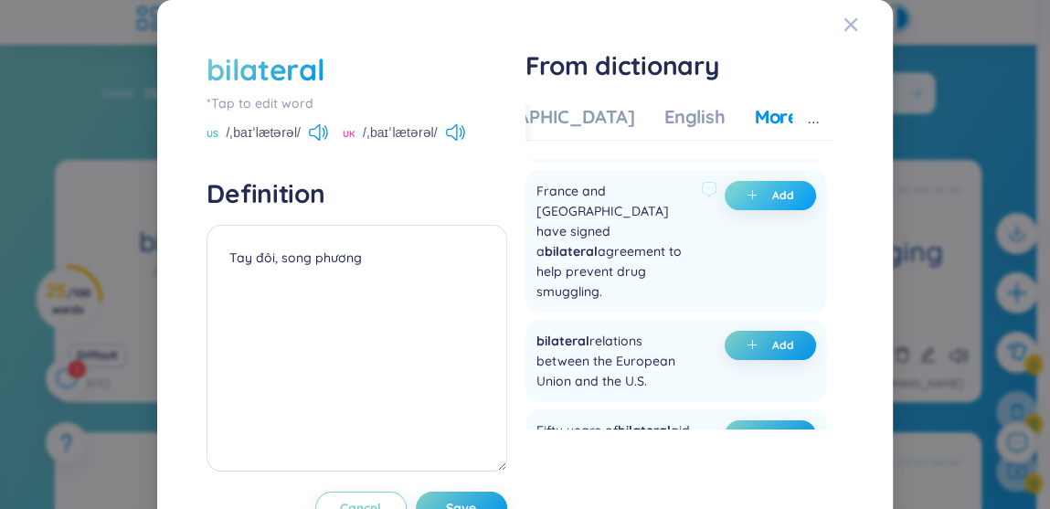
click at [746, 192] on span "plus" at bounding box center [755, 195] width 18 height 13
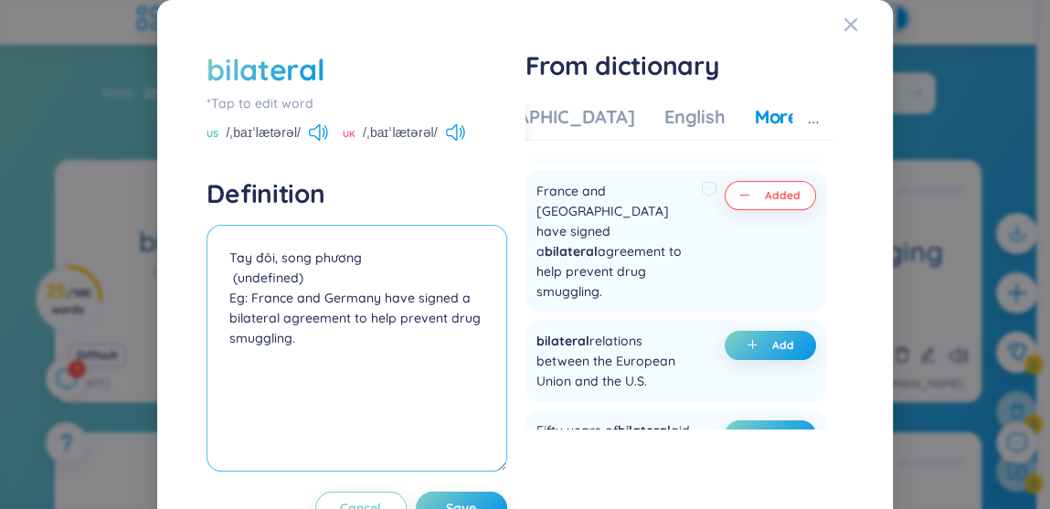
drag, startPoint x: 305, startPoint y: 280, endPoint x: 215, endPoint y: 271, distance: 90.8
click at [215, 271] on textarea "Tay đôi, song phương (undefined) Eg: France and Germany have signed a bilateral…" at bounding box center [356, 348] width 300 height 247
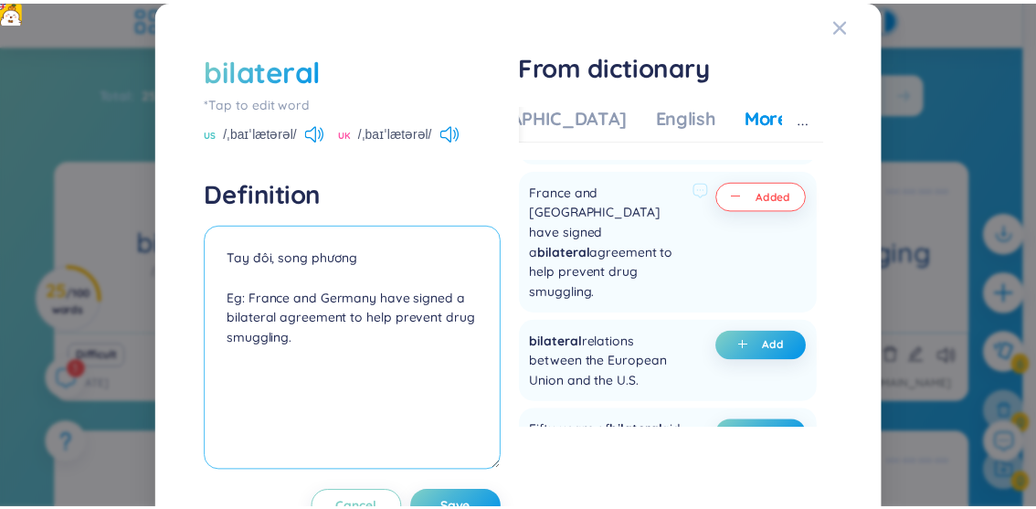
scroll to position [64, 0]
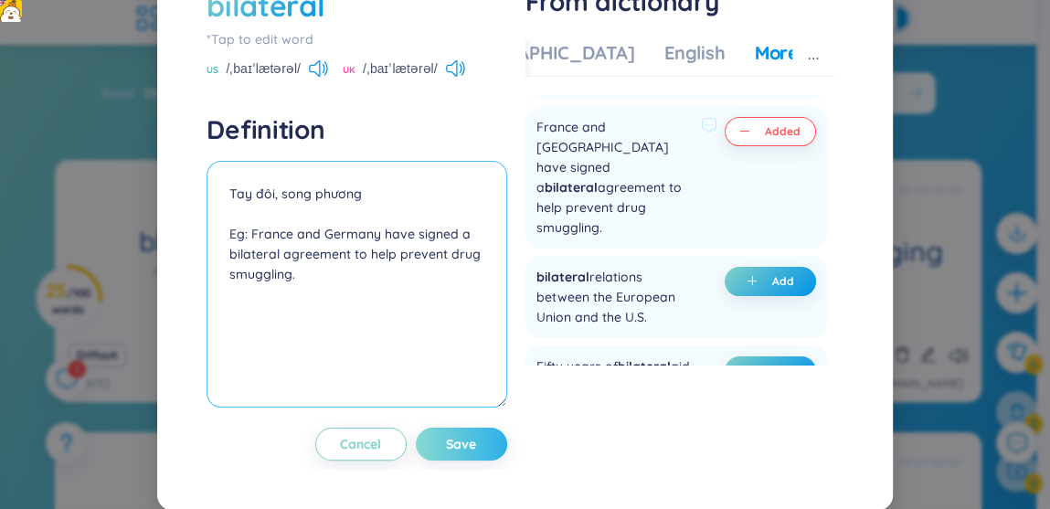
type textarea "Tay đôi, song phương Eg: France and Germany have signed a bilateral agreement t…"
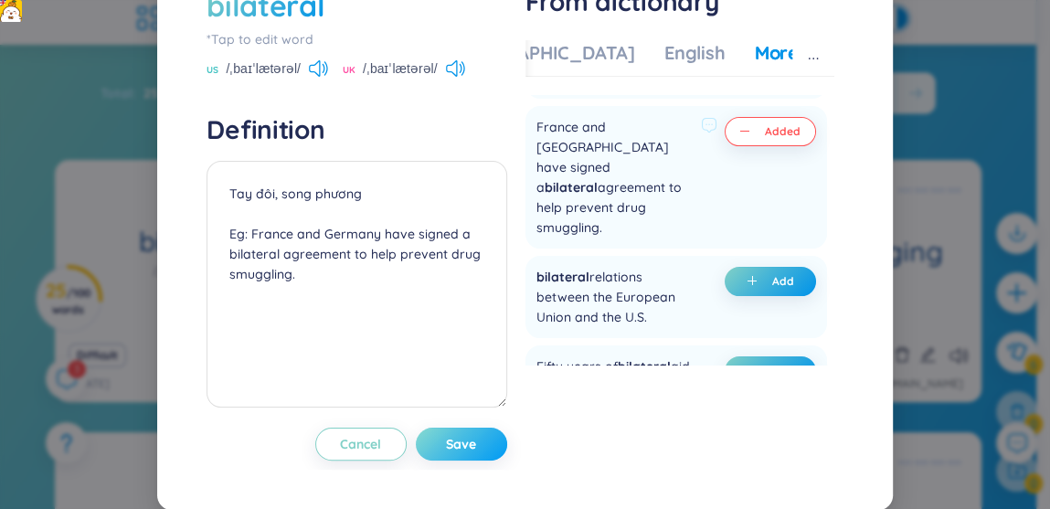
click at [454, 444] on span "Save" at bounding box center [461, 444] width 30 height 18
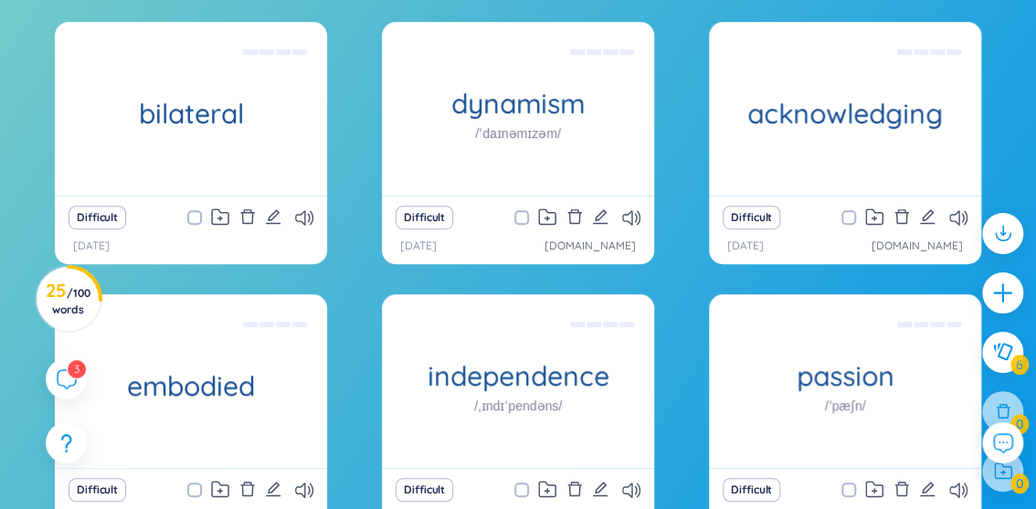
scroll to position [258, 0]
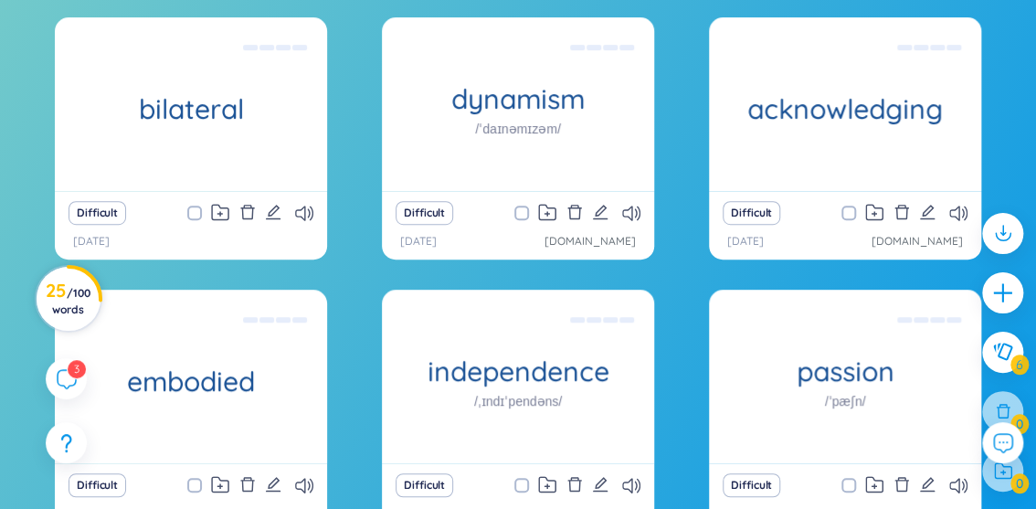
click at [72, 296] on span "/ 100 words" at bounding box center [71, 301] width 38 height 30
click at [1, 208] on div "bilateral Tay đôi, song phương Eg: France and Germany have signed a bilateral a…" at bounding box center [518, 332] width 1036 height 630
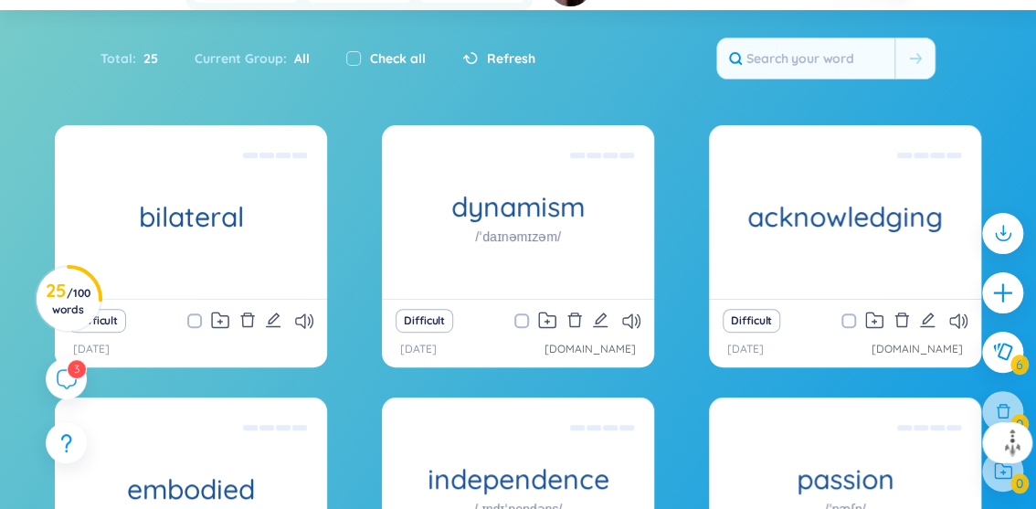
scroll to position [0, 0]
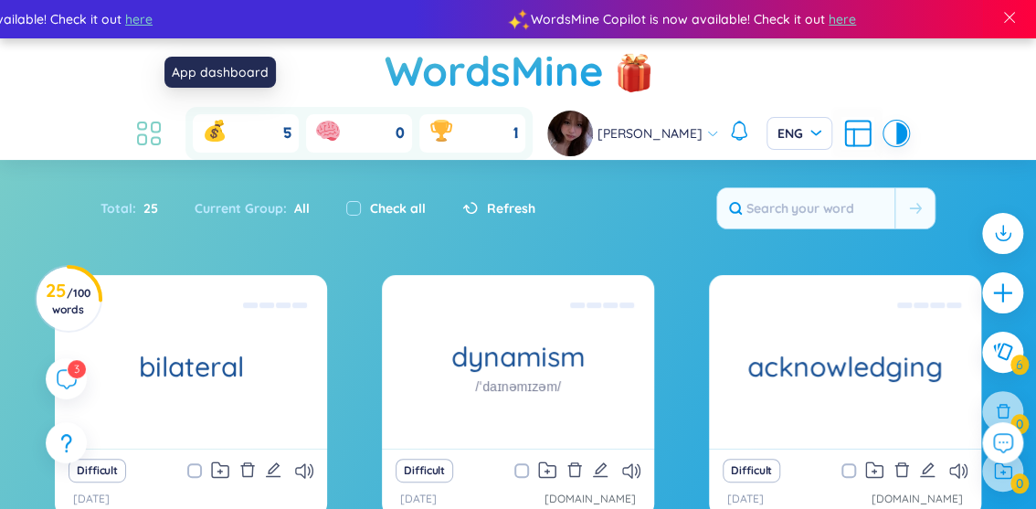
click at [165, 117] on icon at bounding box center [148, 133] width 33 height 33
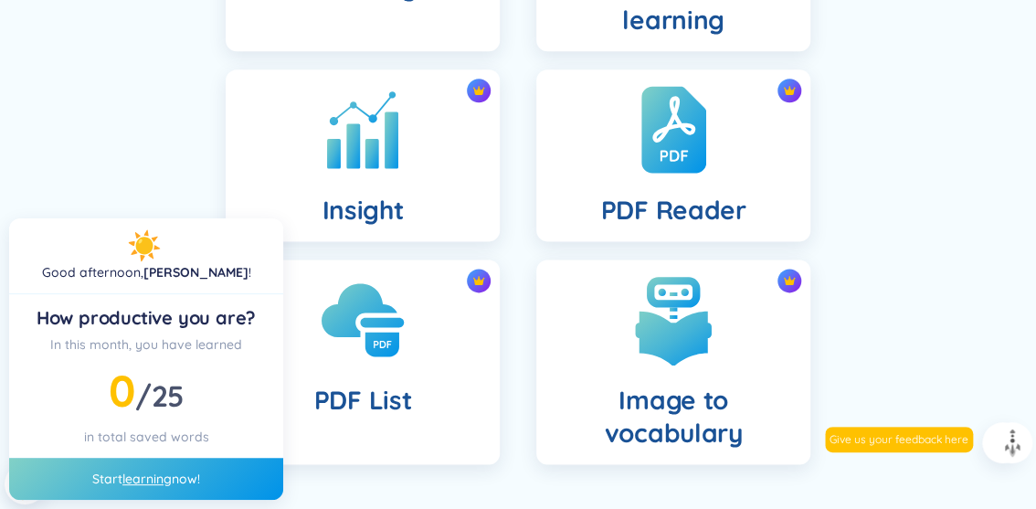
scroll to position [820, 0]
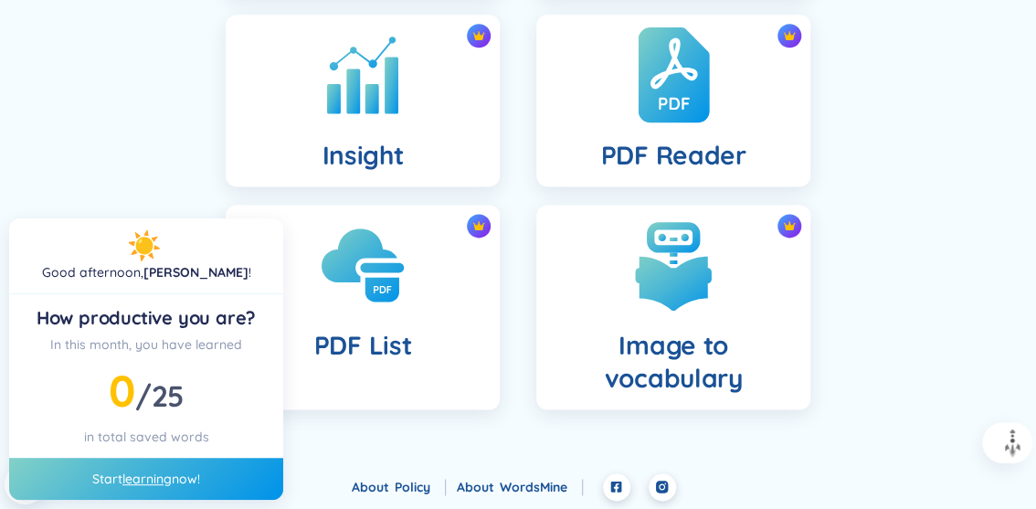
click at [581, 115] on div "PDF Reader" at bounding box center [673, 101] width 274 height 172
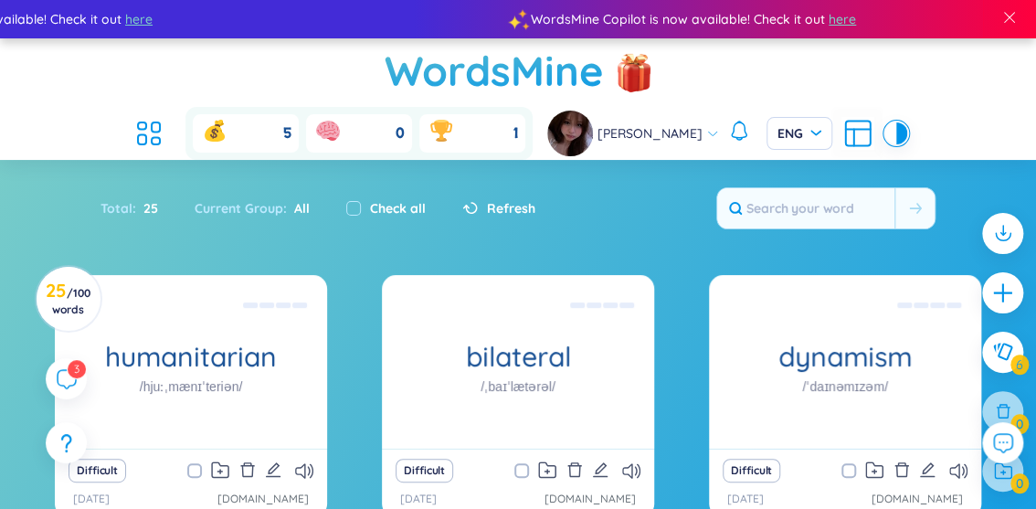
scroll to position [102, 0]
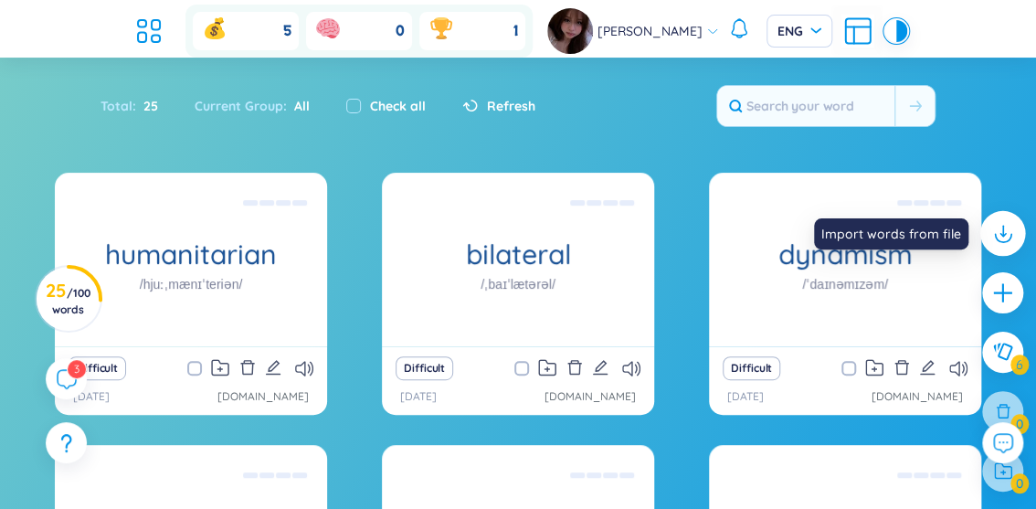
click at [1005, 228] on icon at bounding box center [1002, 233] width 24 height 24
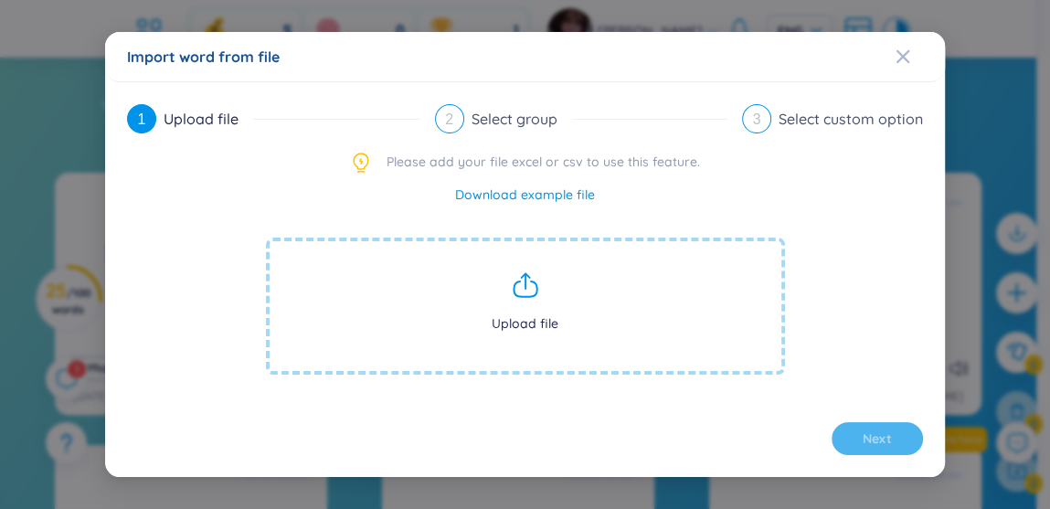
click at [520, 281] on icon at bounding box center [525, 284] width 29 height 29
click at [519, 247] on span "Upload file" at bounding box center [525, 306] width 519 height 137
click at [530, 257] on span "Upload file" at bounding box center [525, 306] width 519 height 137
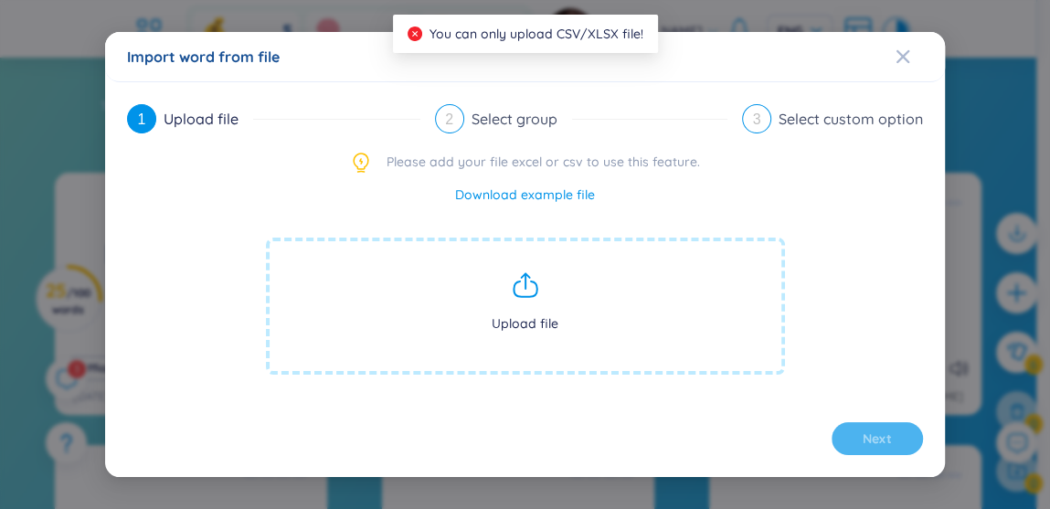
click at [524, 266] on span "Upload file" at bounding box center [525, 306] width 519 height 137
drag, startPoint x: 446, startPoint y: 37, endPoint x: 643, endPoint y: 26, distance: 197.7
click at [643, 26] on div "You can only upload CSV/XLSX file!" at bounding box center [525, 34] width 265 height 38
click at [463, 51] on img at bounding box center [456, 53] width 22 height 22
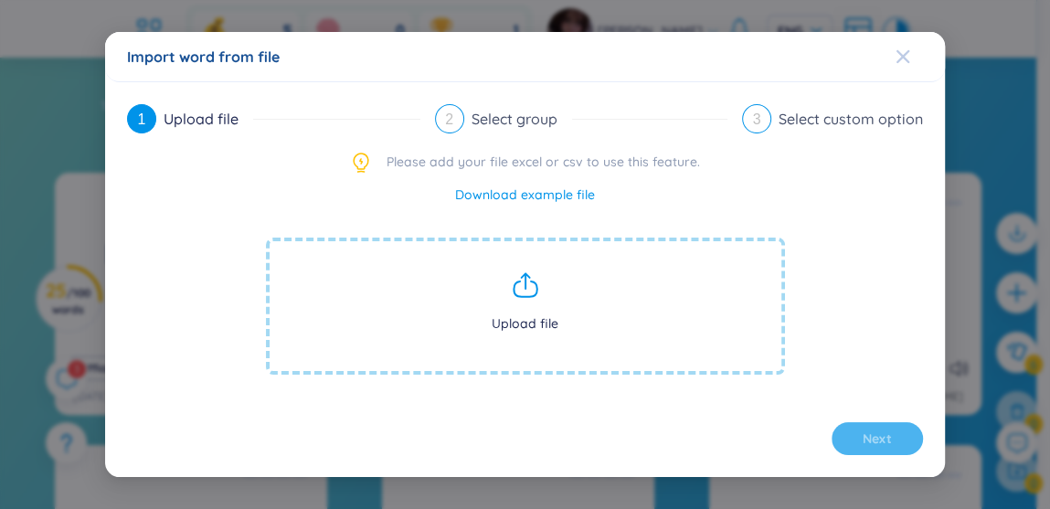
click at [902, 55] on icon "Close" at bounding box center [902, 56] width 13 height 13
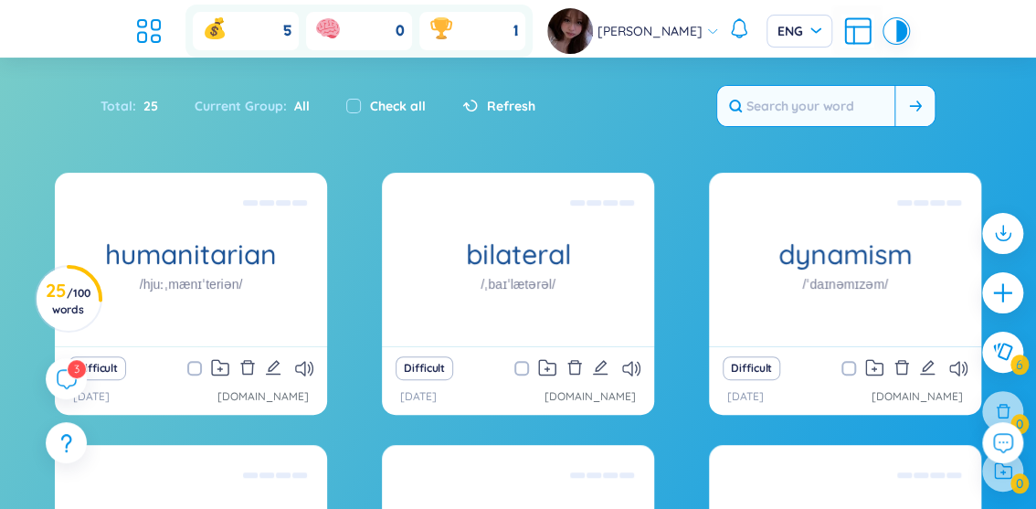
scroll to position [0, 0]
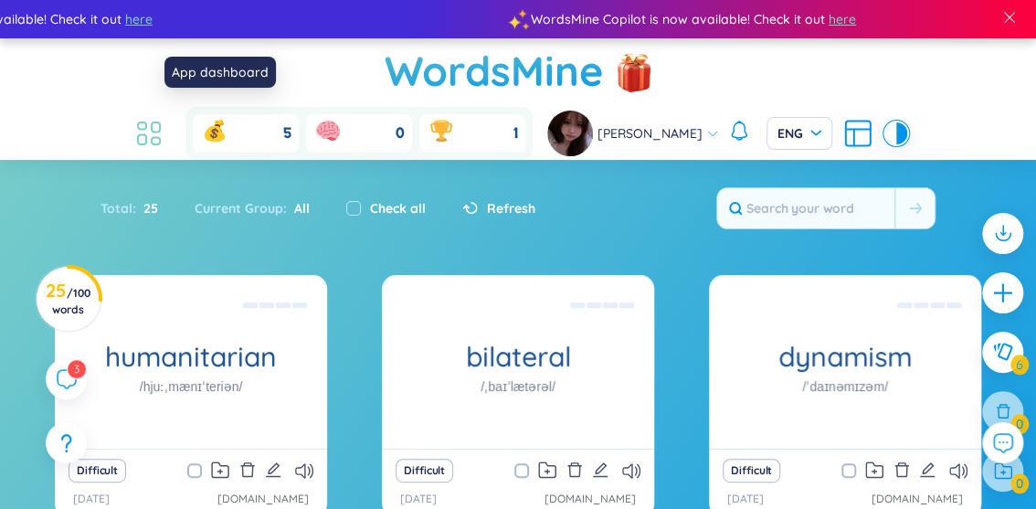
click at [165, 117] on icon at bounding box center [148, 133] width 33 height 33
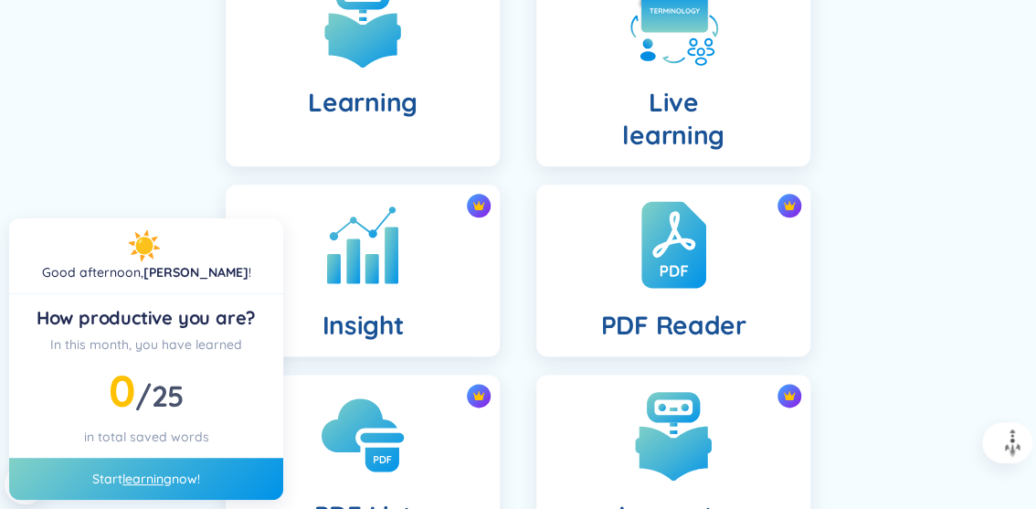
scroll to position [820, 0]
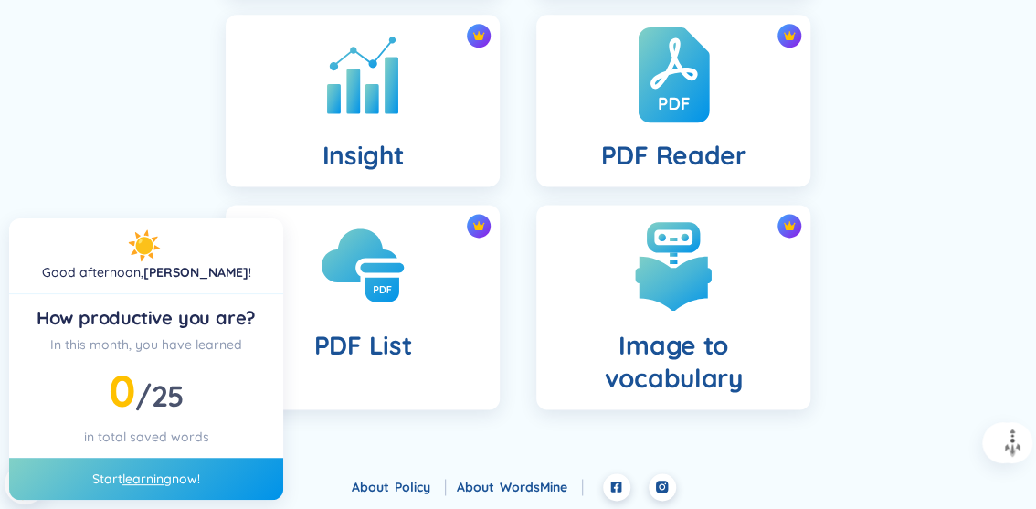
click at [703, 108] on img at bounding box center [673, 75] width 71 height 101
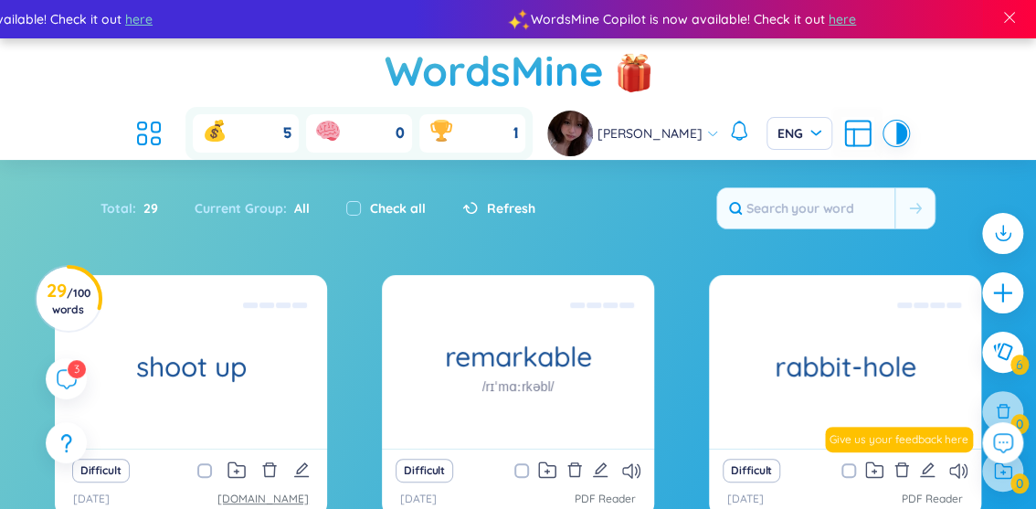
click at [259, 491] on link "e.vnexpress.net" at bounding box center [262, 499] width 91 height 17
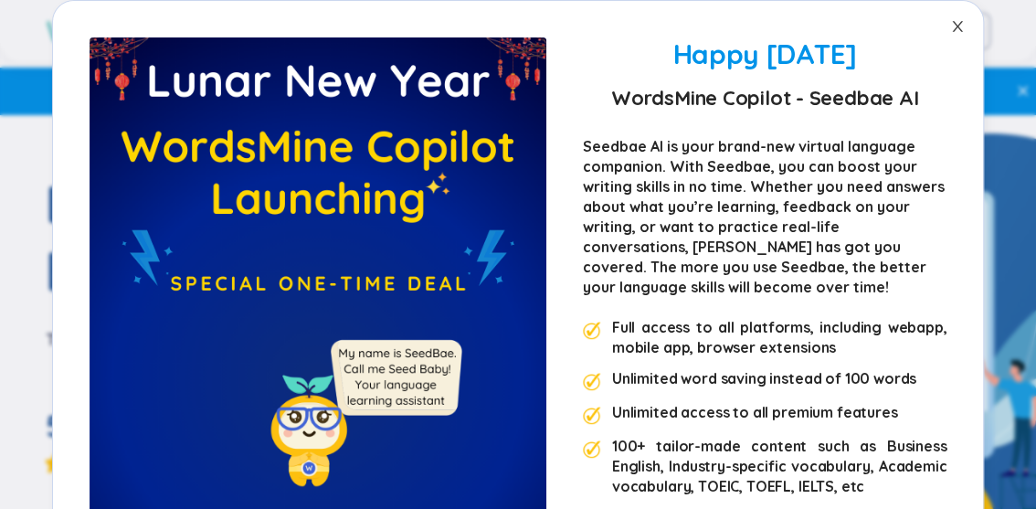
click at [950, 26] on icon "close" at bounding box center [957, 26] width 15 height 15
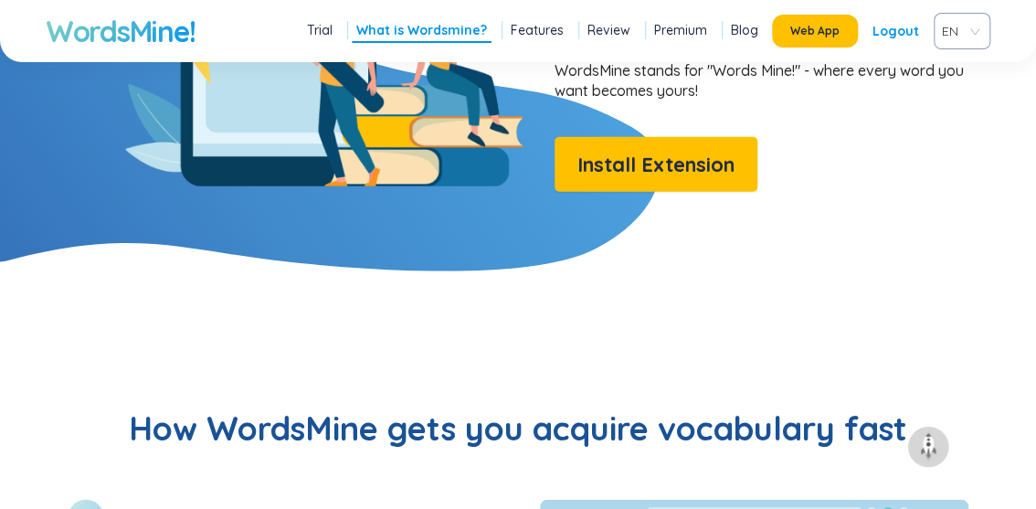
scroll to position [1639, 0]
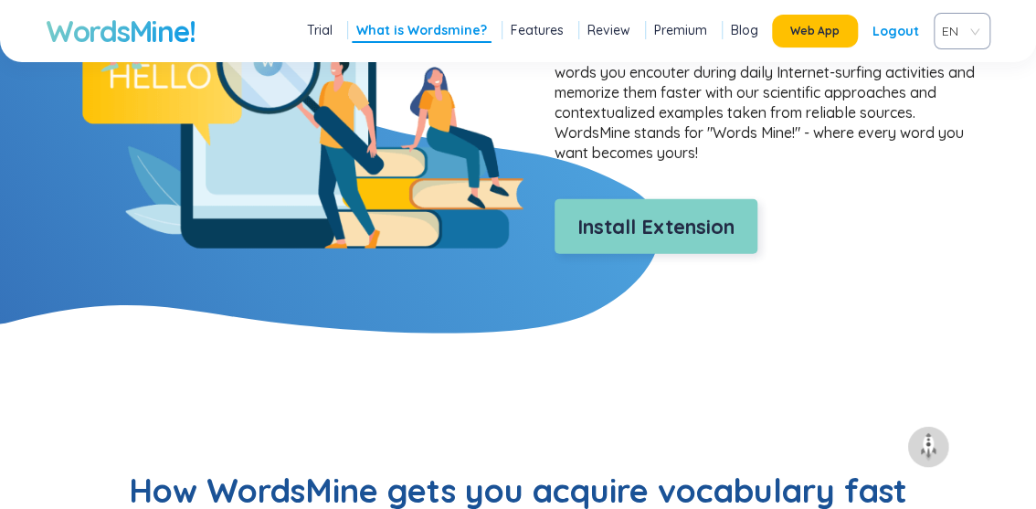
click at [638, 223] on span "Install Extension" at bounding box center [655, 227] width 157 height 32
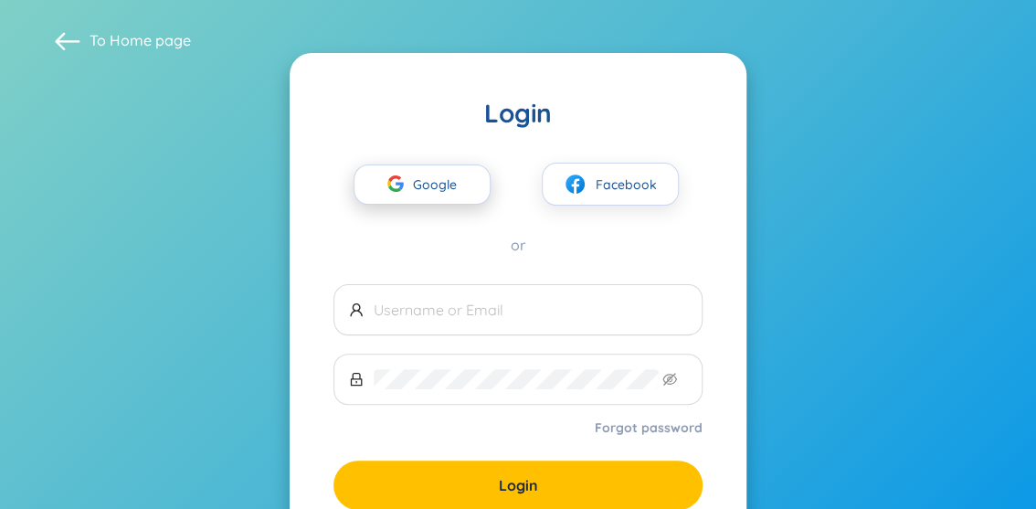
click at [450, 185] on span "Google" at bounding box center [439, 184] width 53 height 38
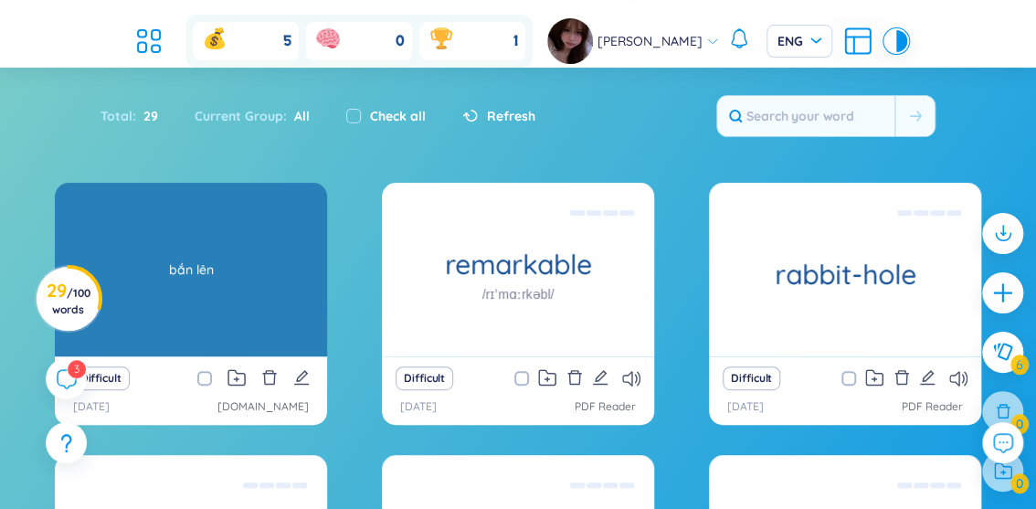
scroll to position [96, 0]
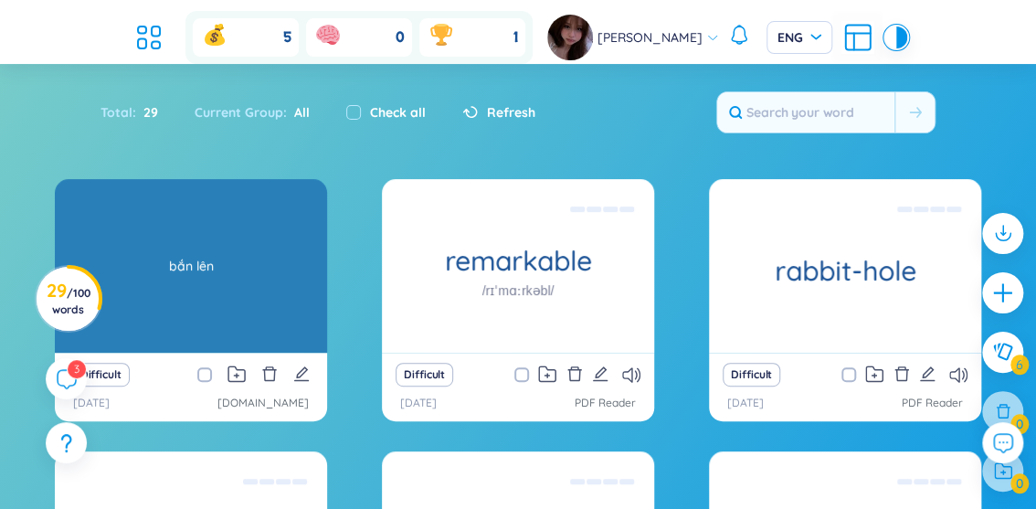
click at [288, 208] on div "shoot up bắn lên" at bounding box center [191, 266] width 272 height 174
click at [288, 208] on div "bắn lên" at bounding box center [191, 266] width 254 height 164
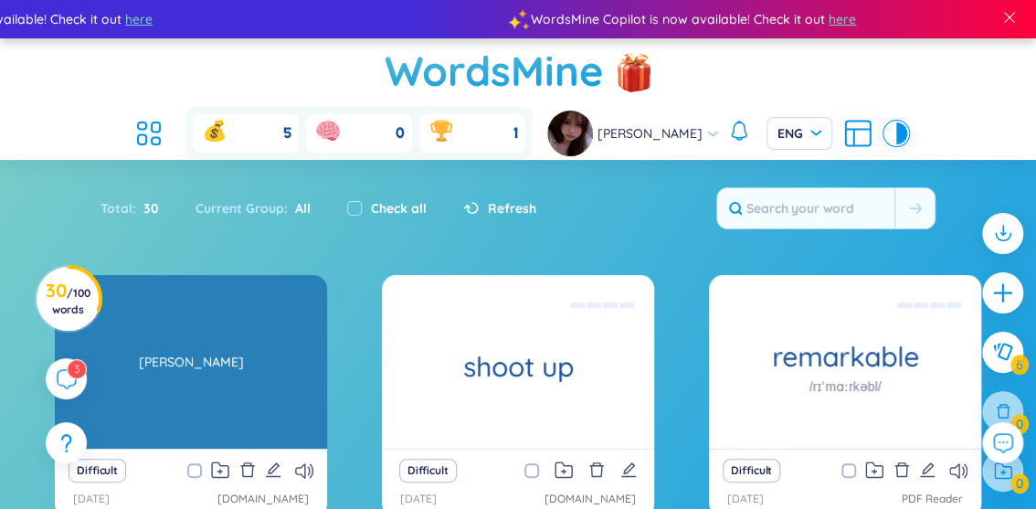
click at [206, 305] on div "[PERSON_NAME]" at bounding box center [191, 362] width 254 height 164
